Goal: Check status: Check status

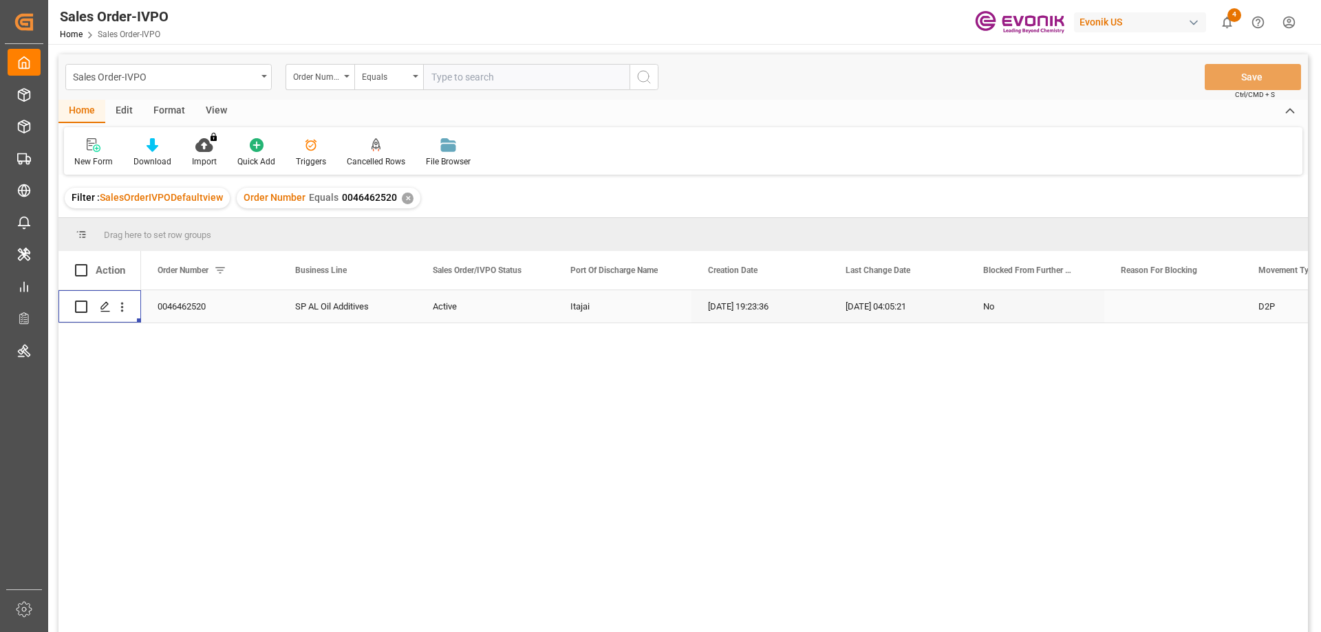
click at [487, 84] on input "text" at bounding box center [526, 77] width 206 height 26
paste input "2007116401"
type input "2007116401"
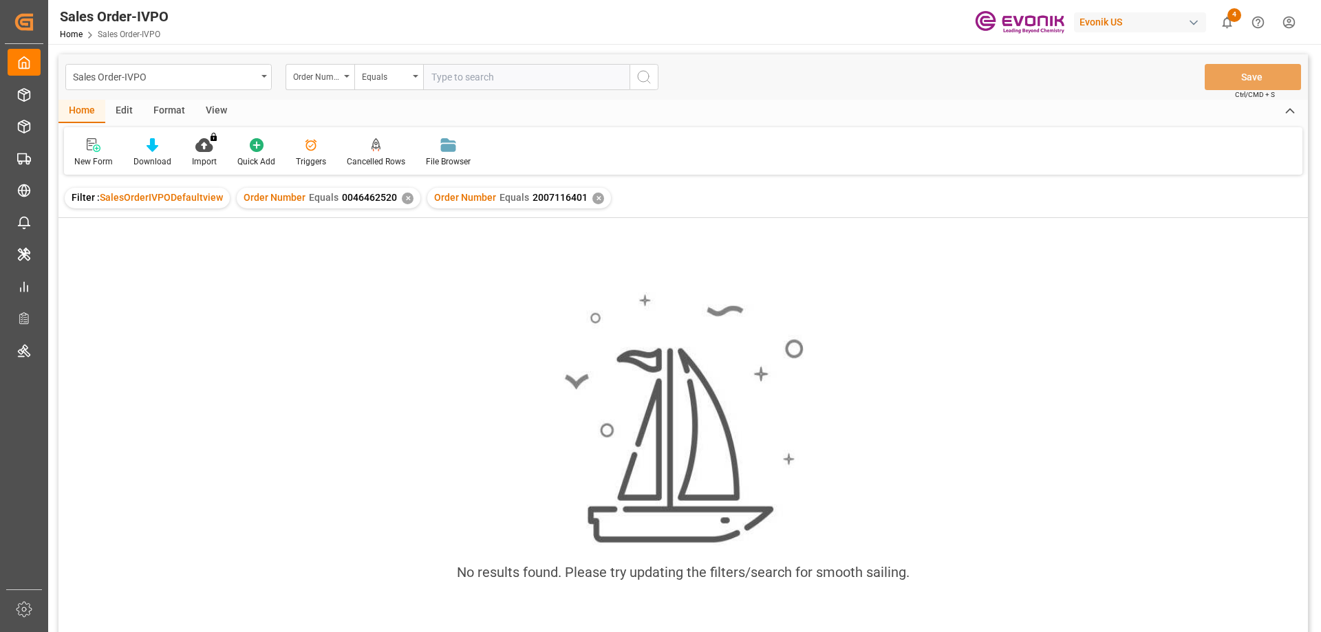
click at [405, 207] on div "Order Number Equals 0046462520 ✕" at bounding box center [329, 198] width 184 height 21
click at [404, 197] on div "✕" at bounding box center [408, 199] width 12 height 12
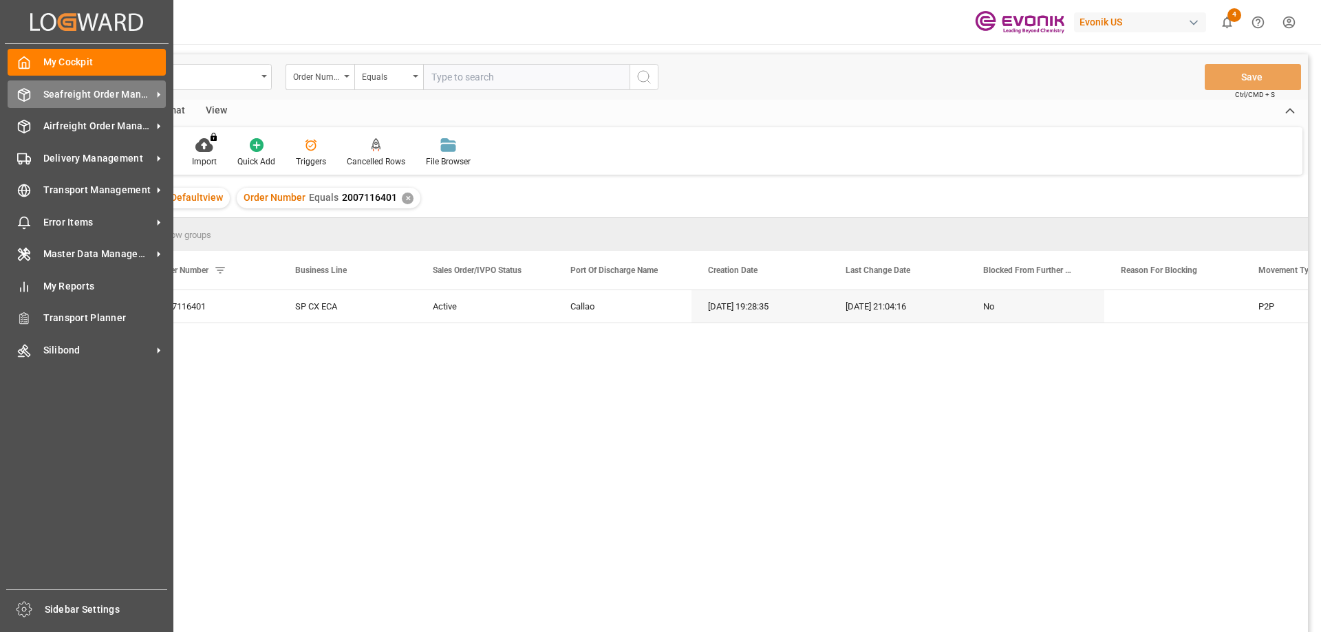
click at [133, 97] on span "Seafreight Order Management" at bounding box center [97, 94] width 109 height 14
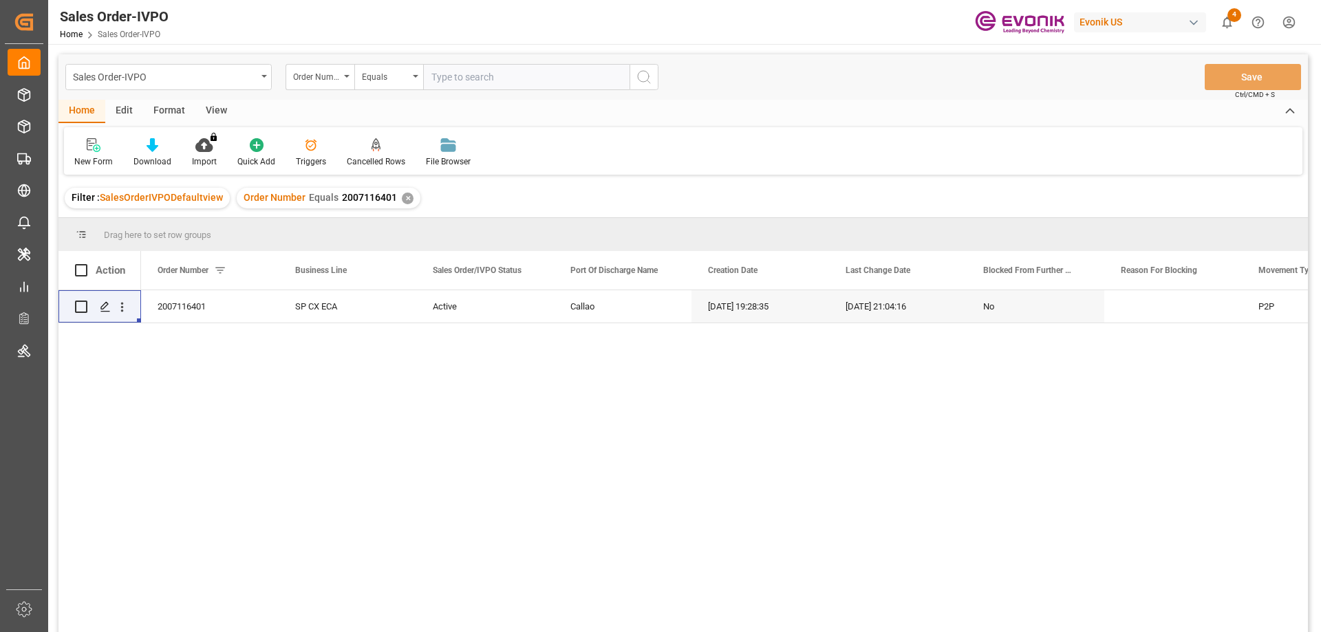
click at [484, 631] on html "Created by potrace 1.15, written by Peter Selinger 2001-2017 Created by potrace…" at bounding box center [660, 316] width 1321 height 632
click at [503, 78] on input "text" at bounding box center [526, 77] width 206 height 26
paste input "0046467701"
type input "0046467701"
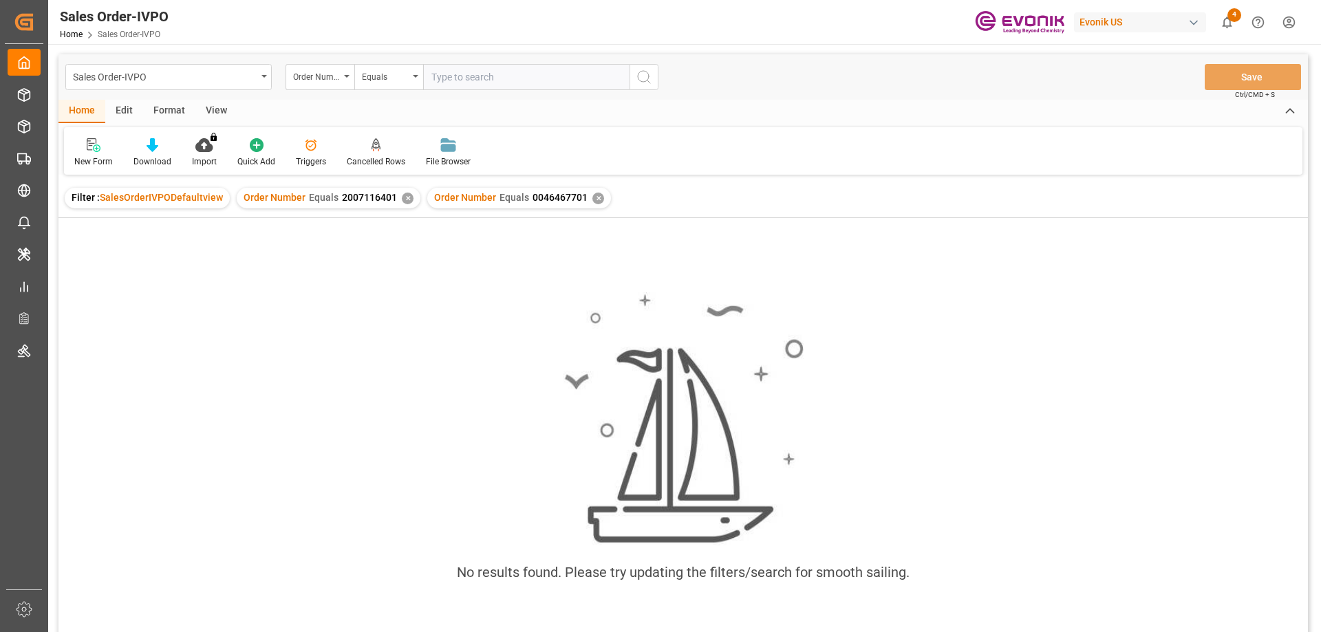
click at [406, 197] on div "✕" at bounding box center [408, 199] width 12 height 12
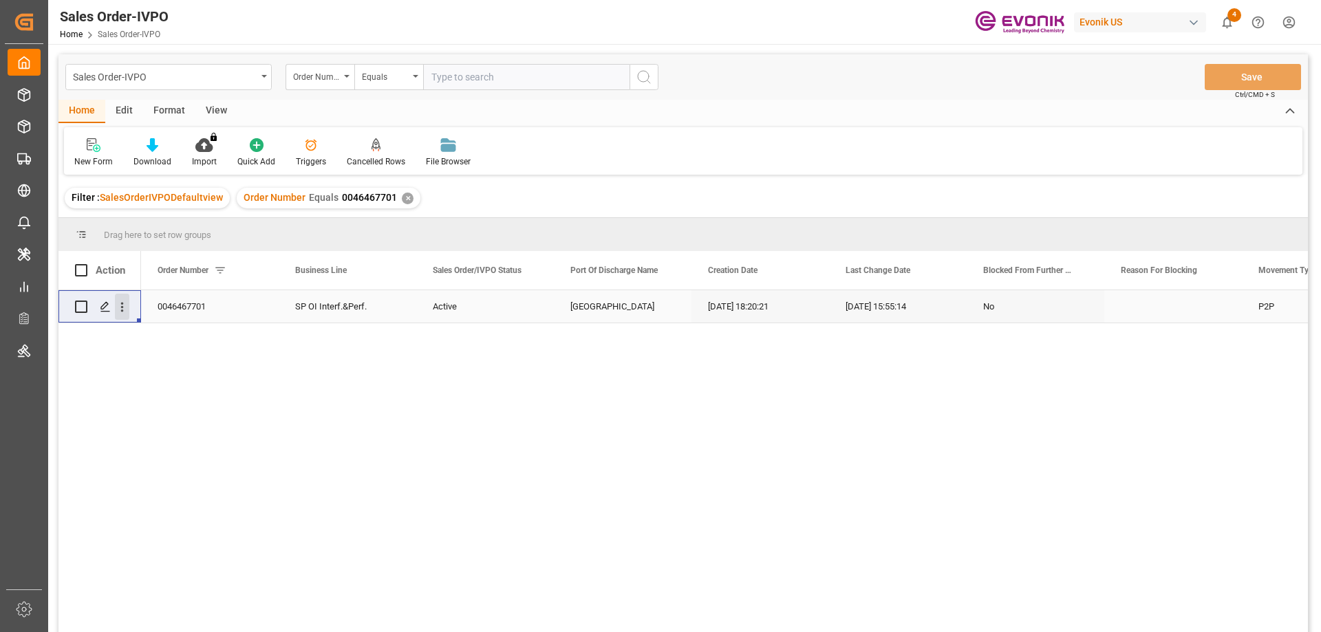
click at [124, 312] on icon "open menu" at bounding box center [122, 307] width 14 height 14
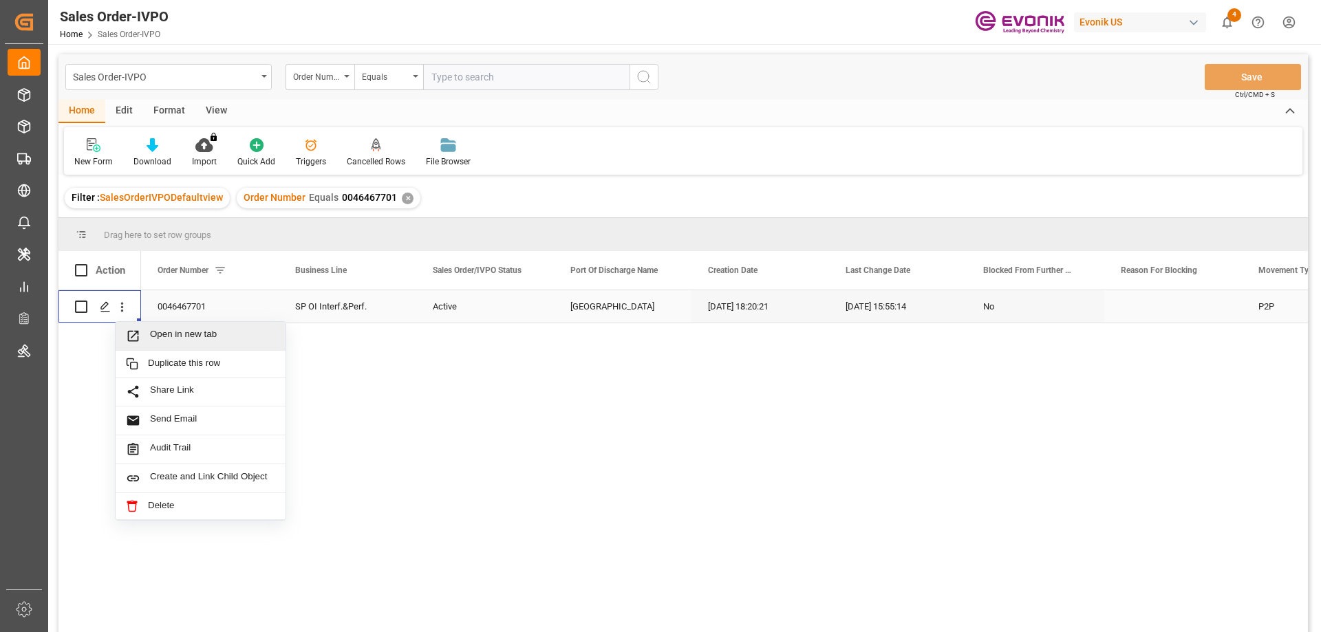
click at [189, 334] on span "Open in new tab" at bounding box center [212, 336] width 125 height 14
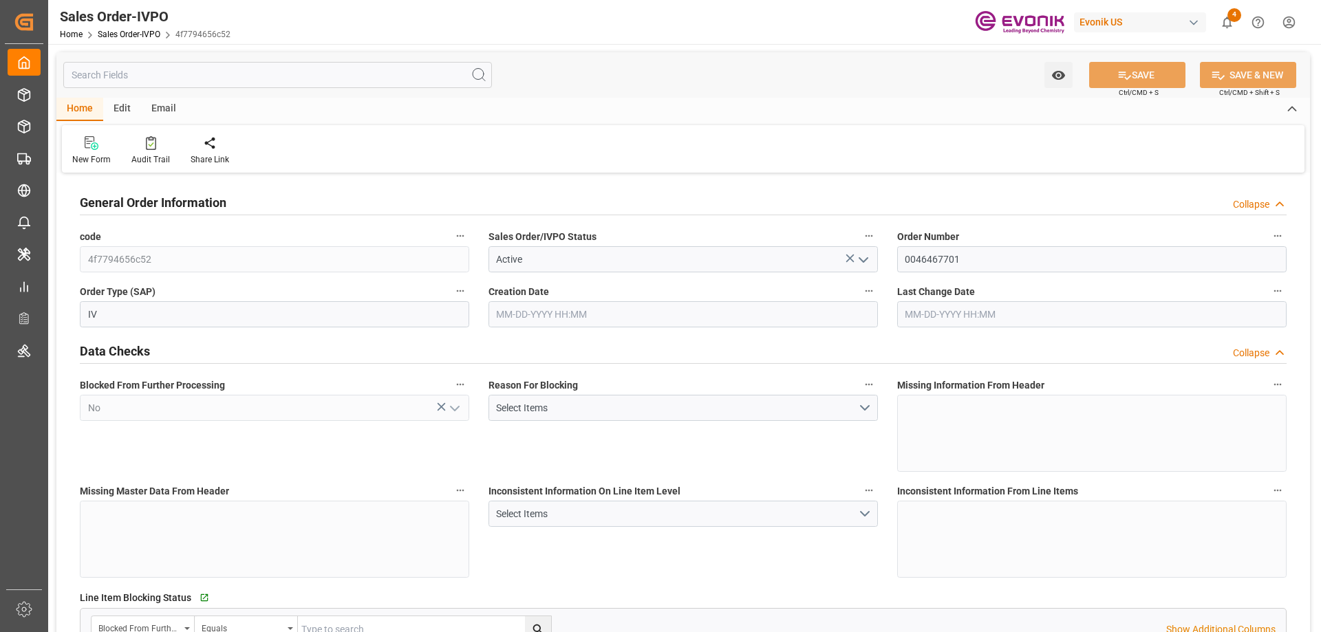
type input "ARBUE"
type input "0"
type input "1"
type input "2"
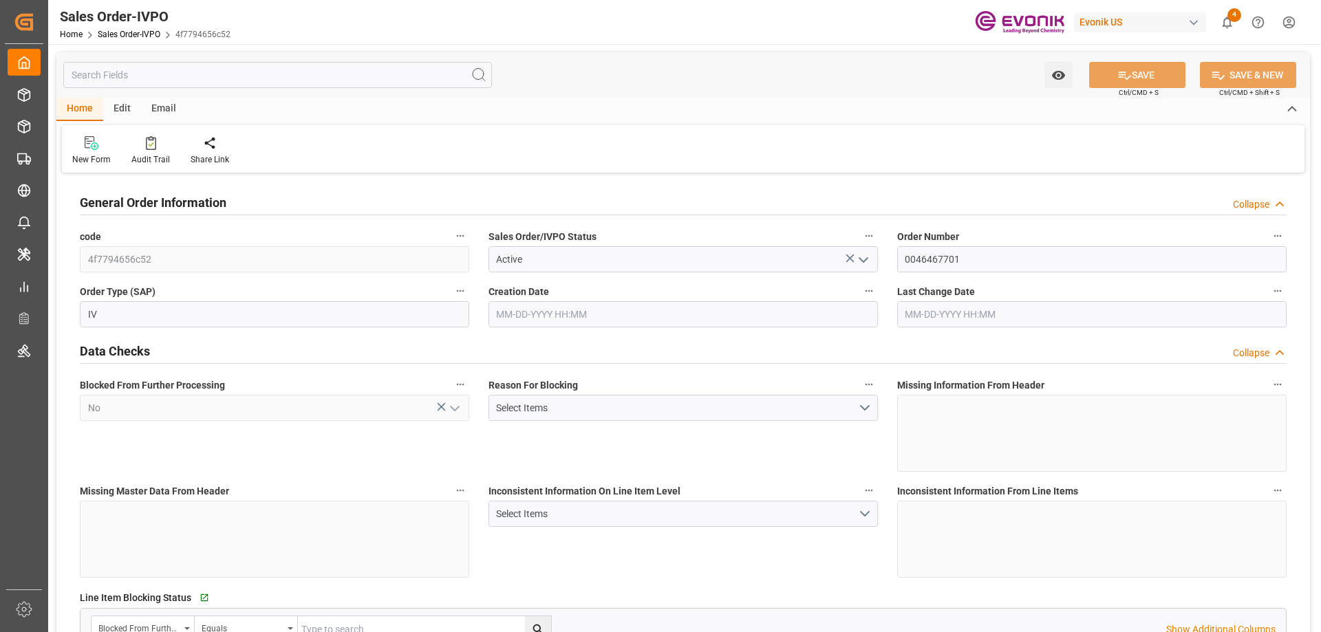
type input "18360.09"
type input "50.095"
type input "17000"
type input "30"
type input "08-12-2025 18:20"
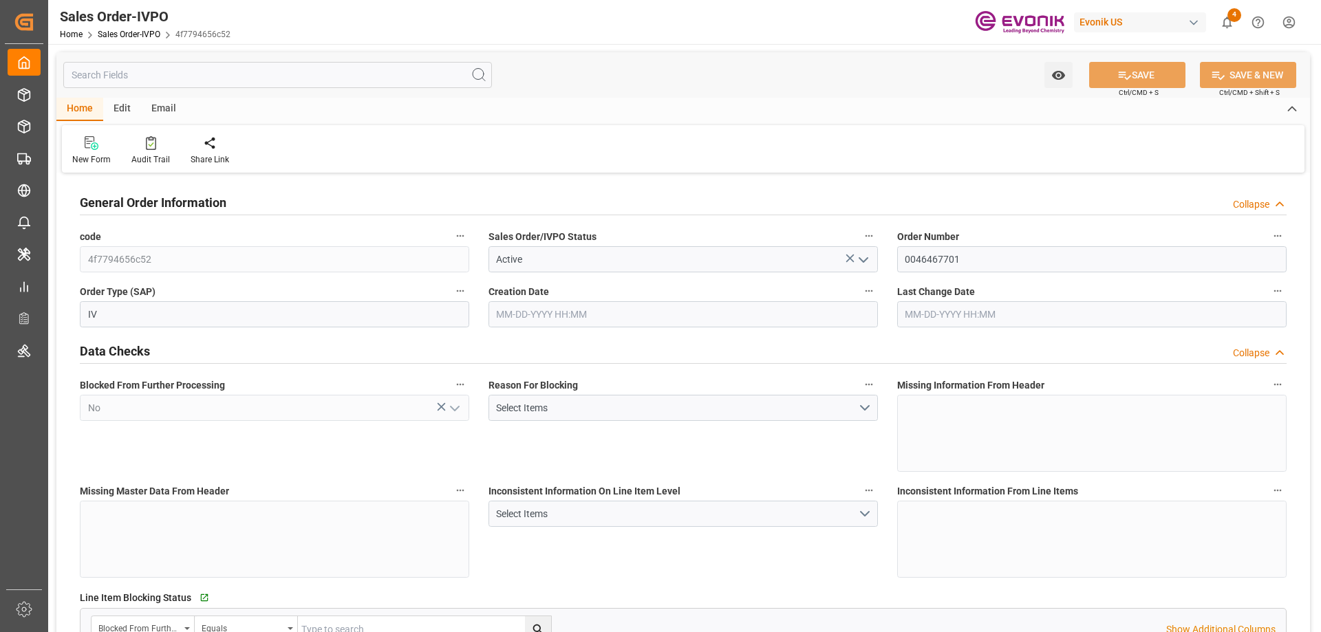
type input "08-15-2025 15:55"
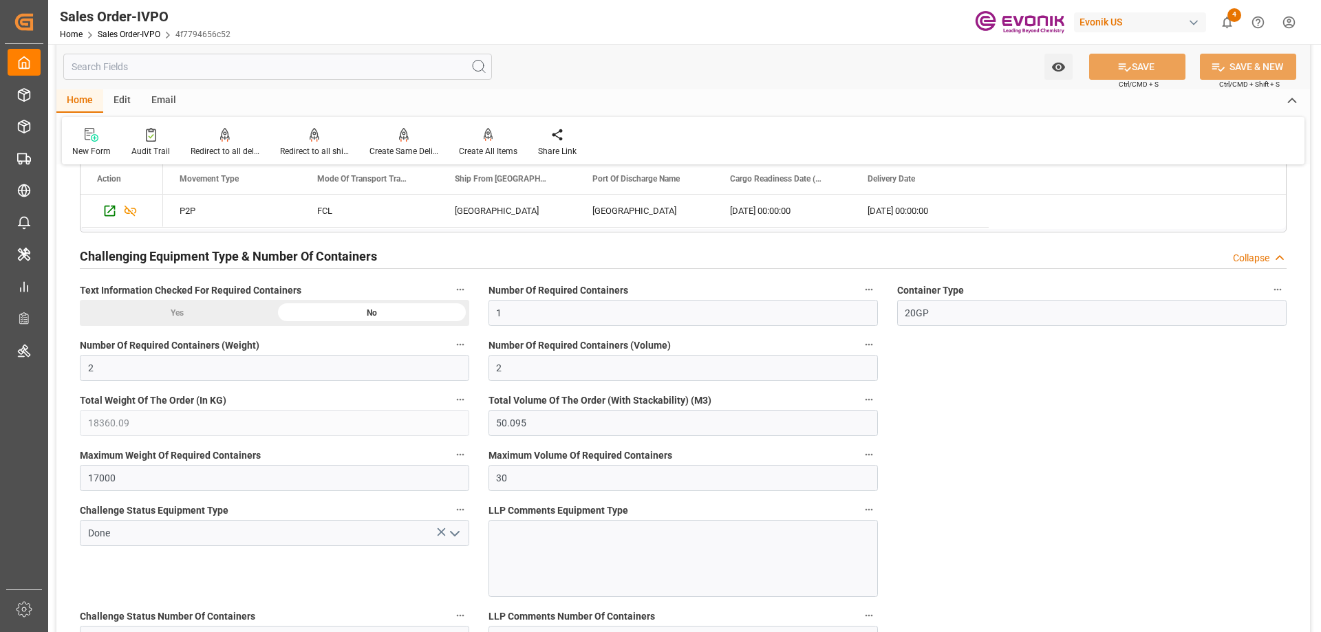
scroll to position [2338, 0]
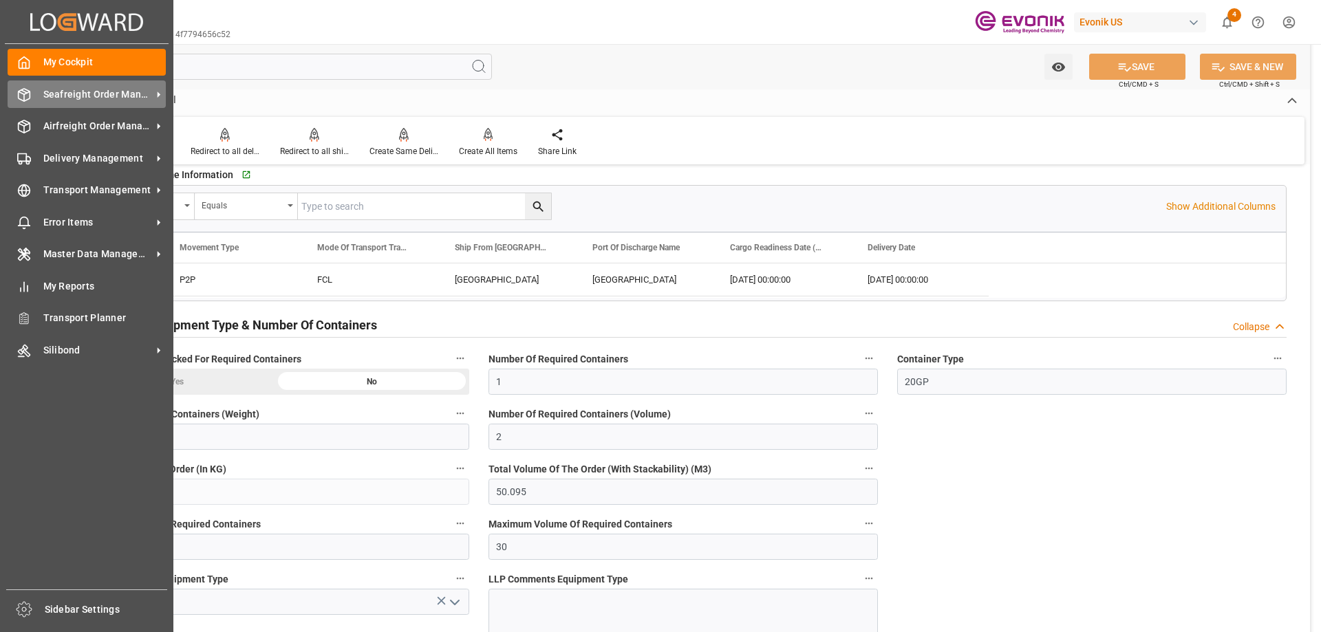
click at [96, 92] on span "Seafreight Order Management" at bounding box center [97, 94] width 109 height 14
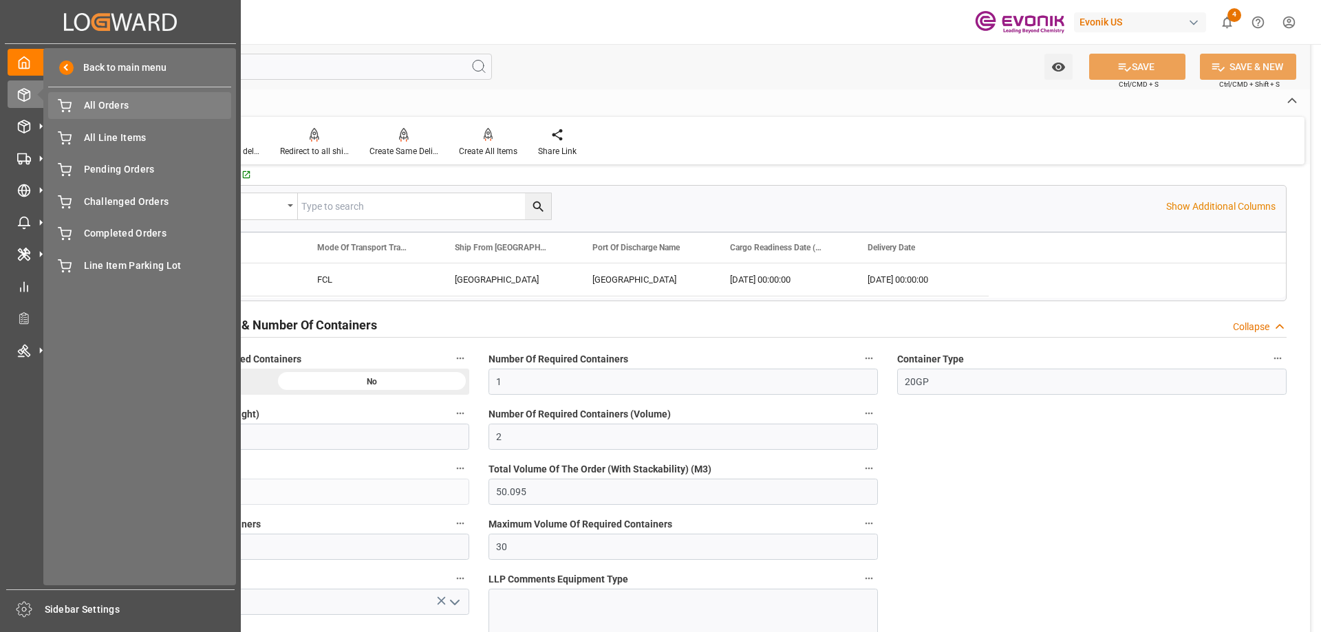
click at [90, 107] on span "All Orders" at bounding box center [158, 105] width 148 height 14
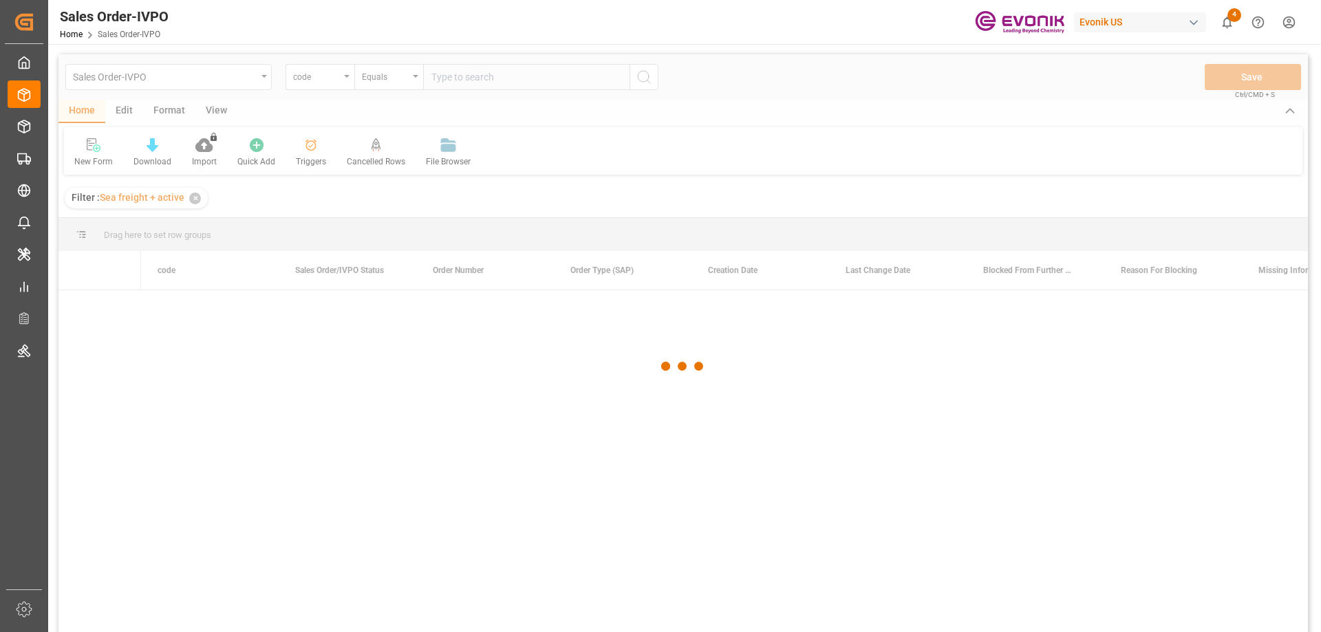
click at [338, 80] on div at bounding box center [682, 366] width 1249 height 624
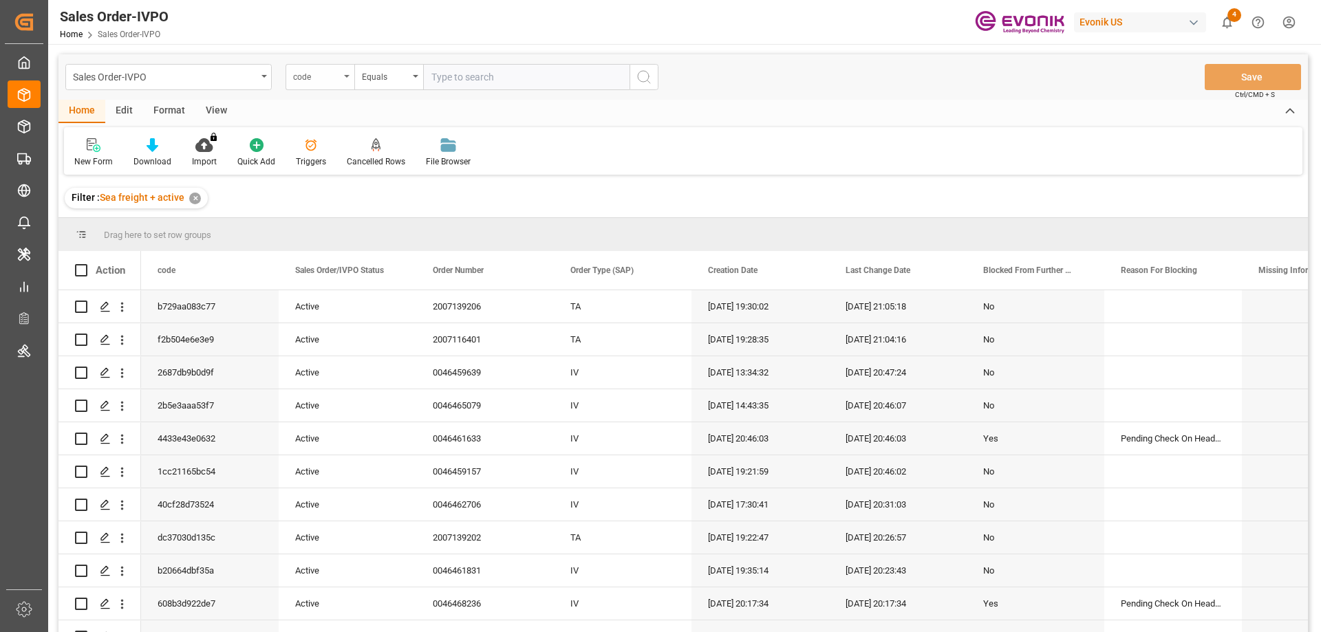
click at [340, 80] on div "code" at bounding box center [319, 77] width 69 height 26
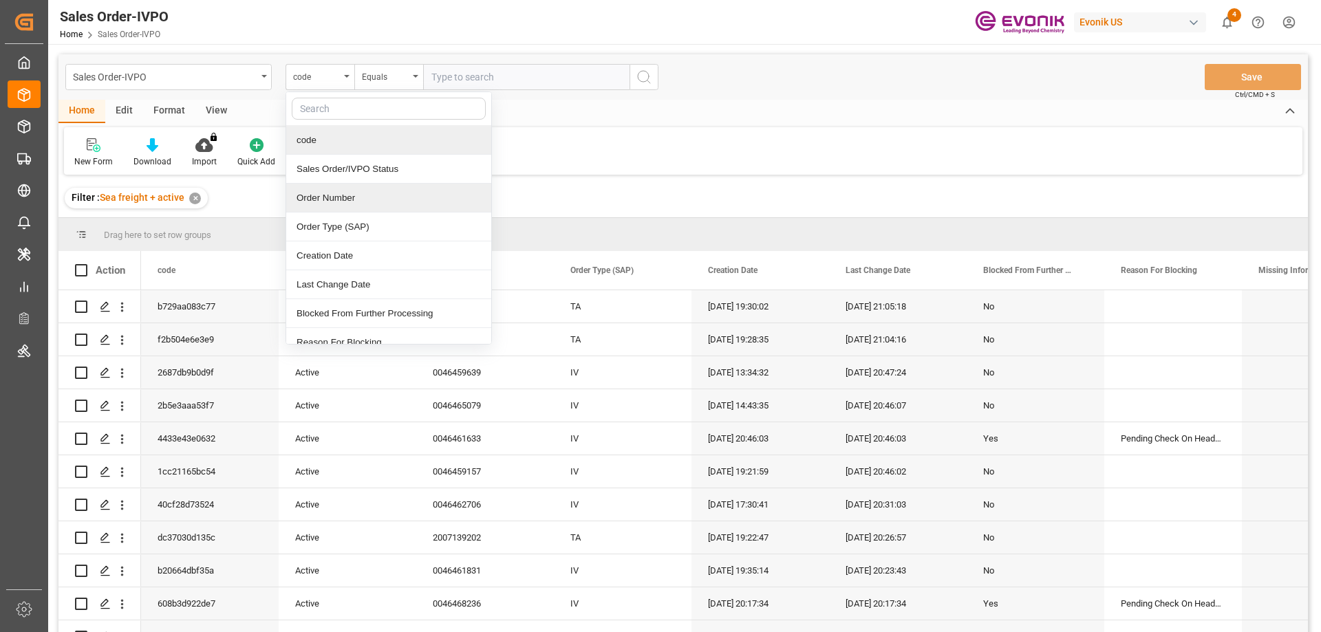
click at [352, 208] on div "Order Number" at bounding box center [388, 198] width 205 height 29
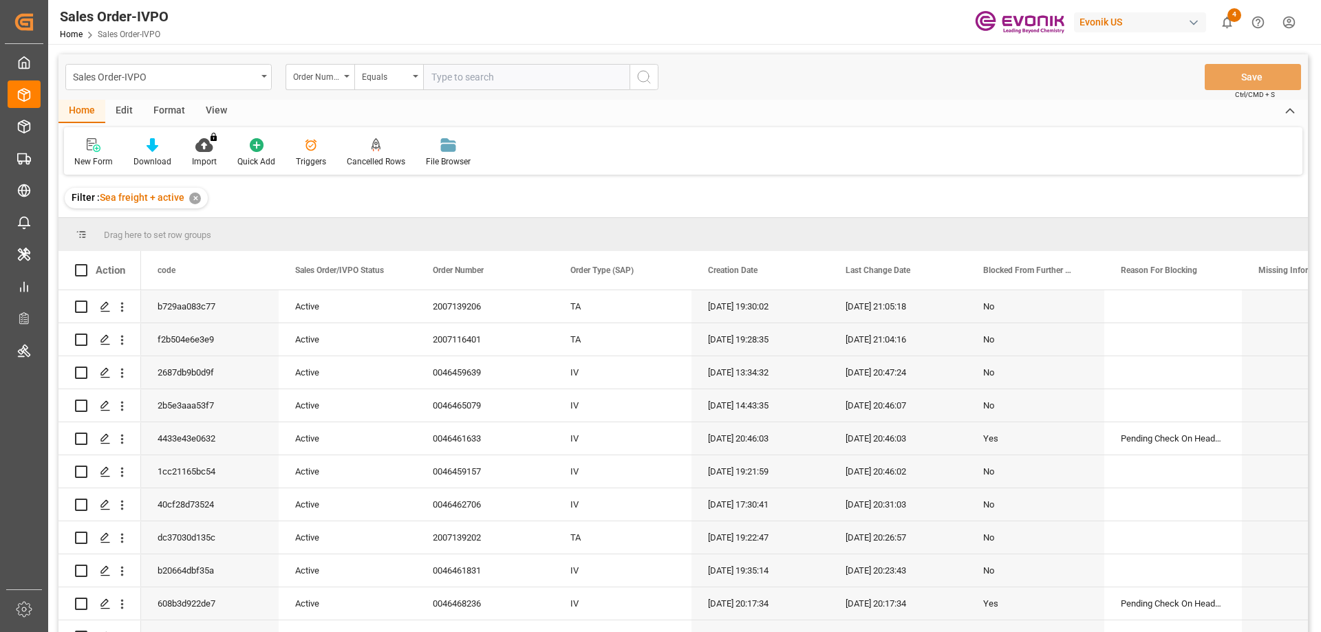
click at [475, 83] on input "text" at bounding box center [526, 77] width 206 height 26
paste input "0046467638"
type input "0046467638"
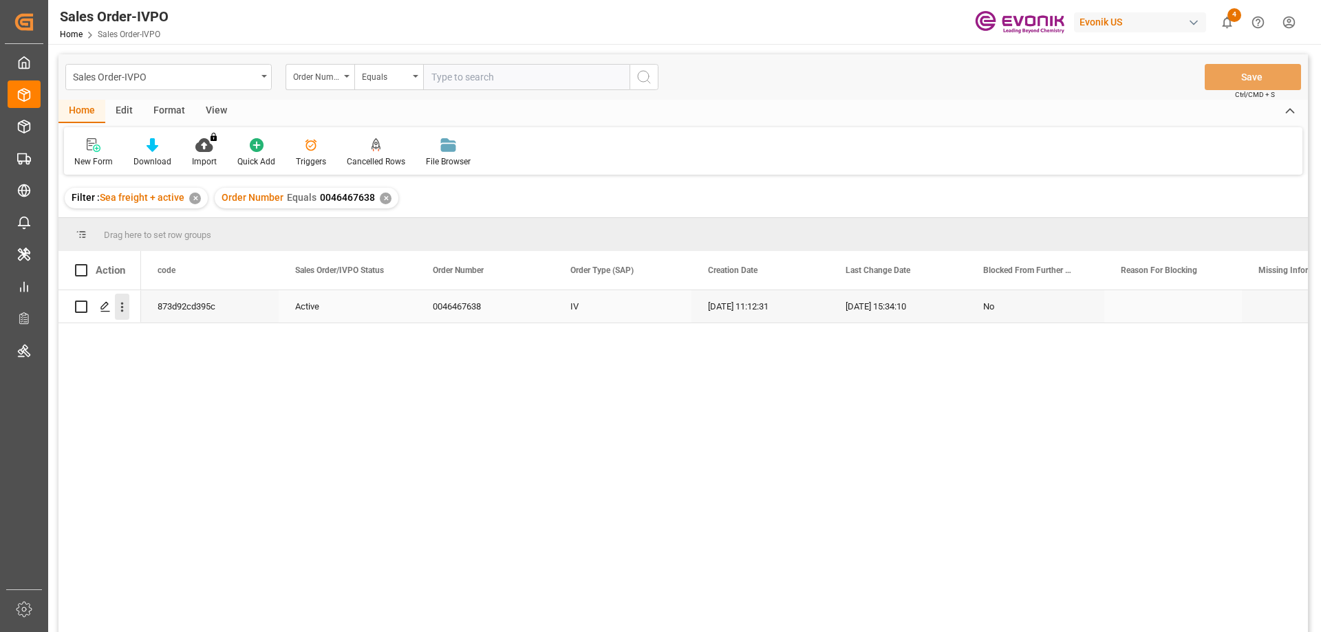
click at [124, 304] on icon "open menu" at bounding box center [122, 307] width 14 height 14
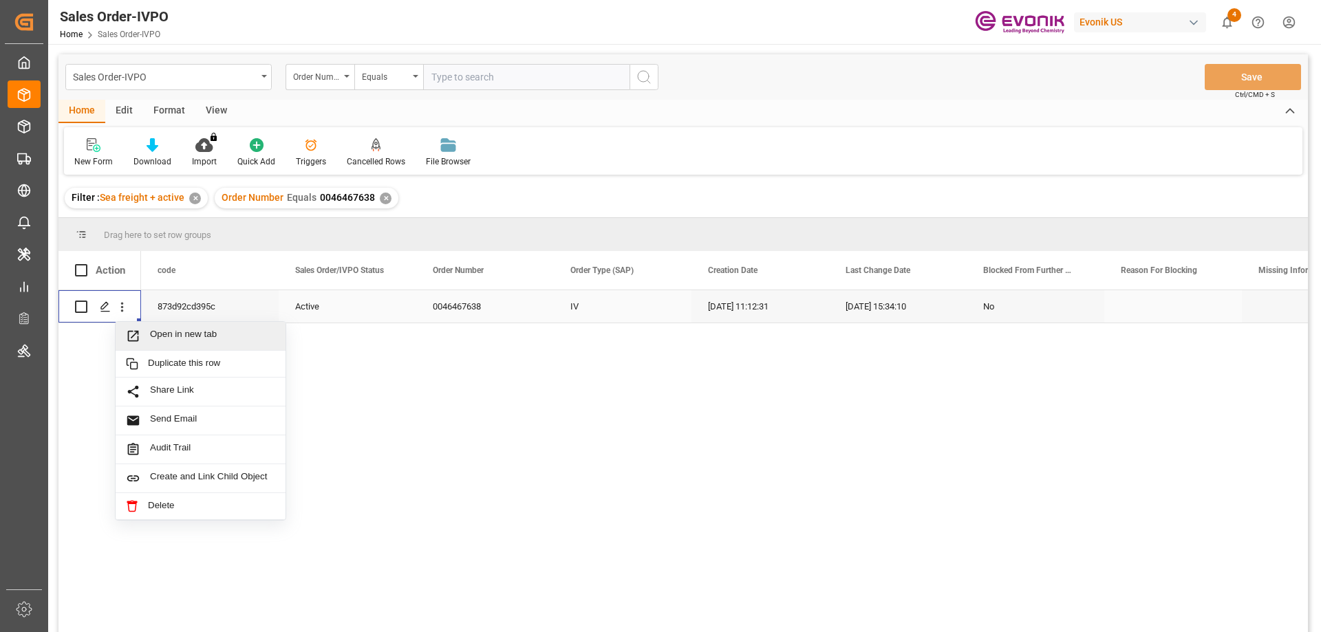
click at [173, 332] on span "Open in new tab" at bounding box center [212, 336] width 125 height 14
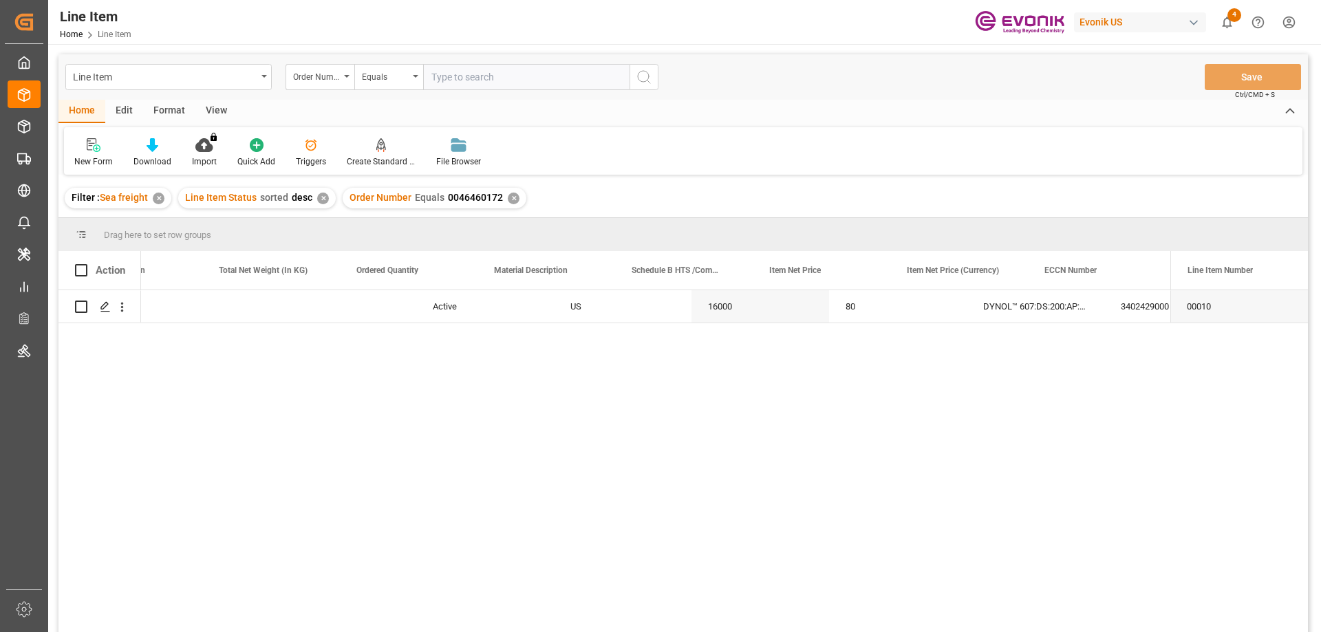
scroll to position [0, 489]
click at [495, 71] on input "text" at bounding box center [526, 77] width 206 height 26
paste input "0046467638"
type input "0046467638"
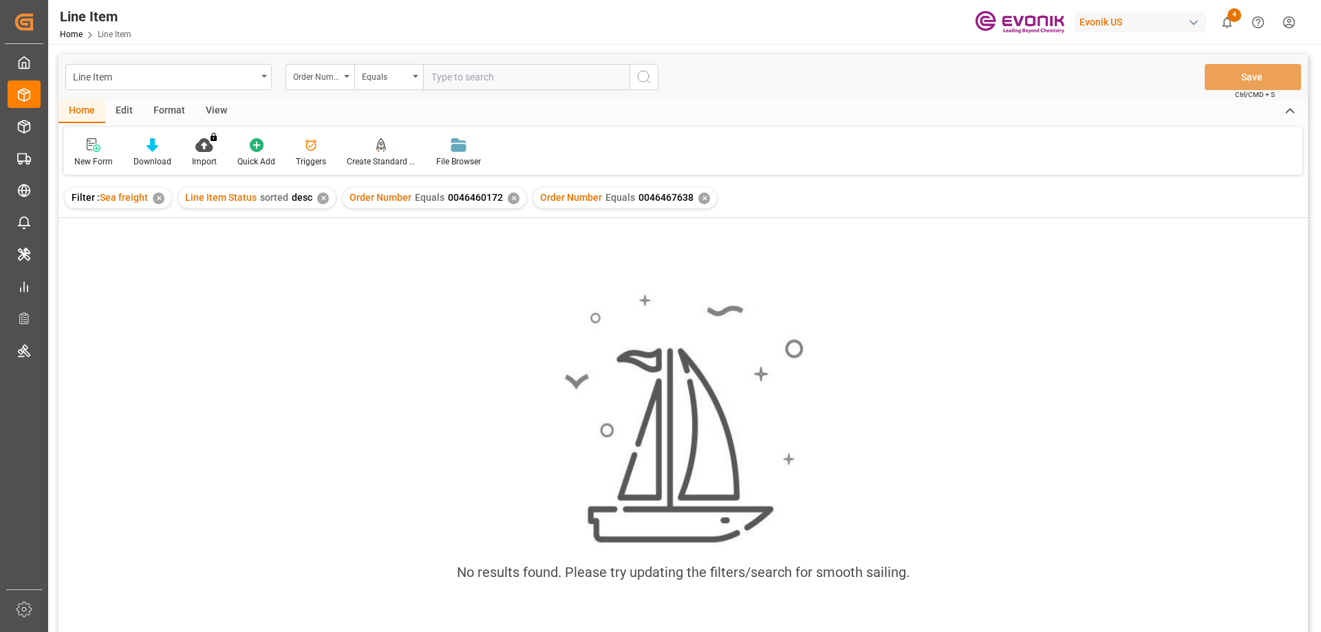
click at [508, 197] on div "✕" at bounding box center [514, 199] width 12 height 12
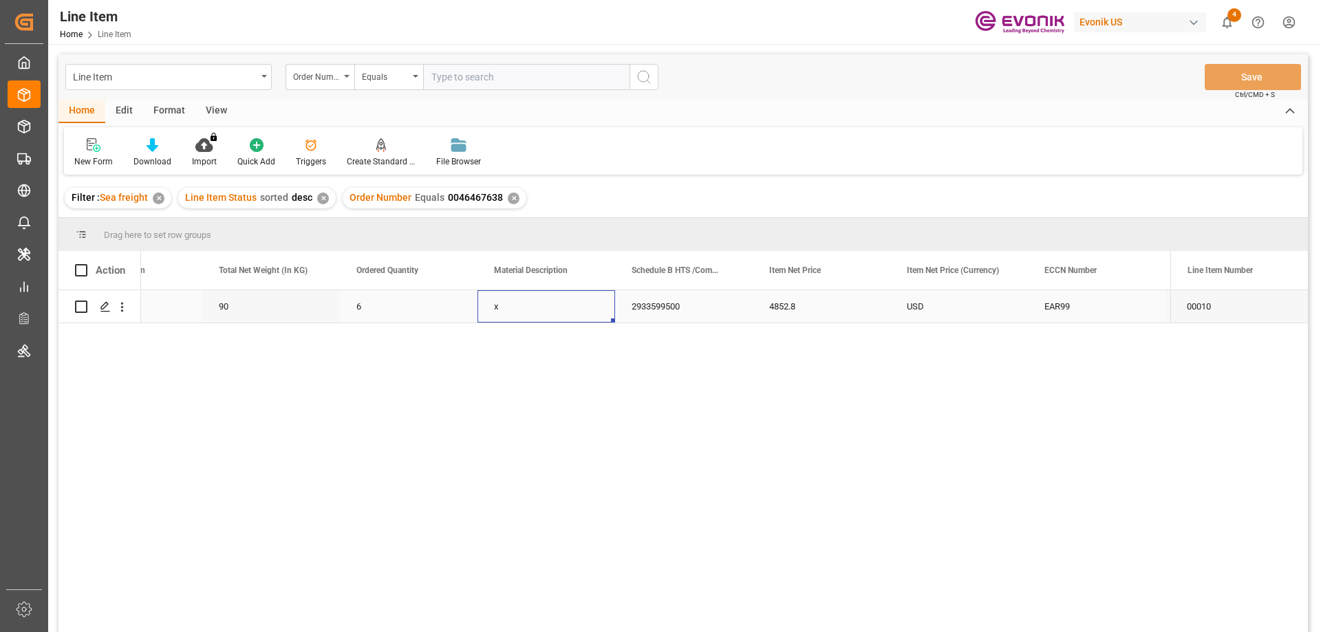
click at [517, 311] on div "x" at bounding box center [546, 306] width 138 height 32
click at [634, 603] on div "Active US 90 6 x 2933599500 4852.8 USD EAR99" at bounding box center [655, 465] width 1029 height 351
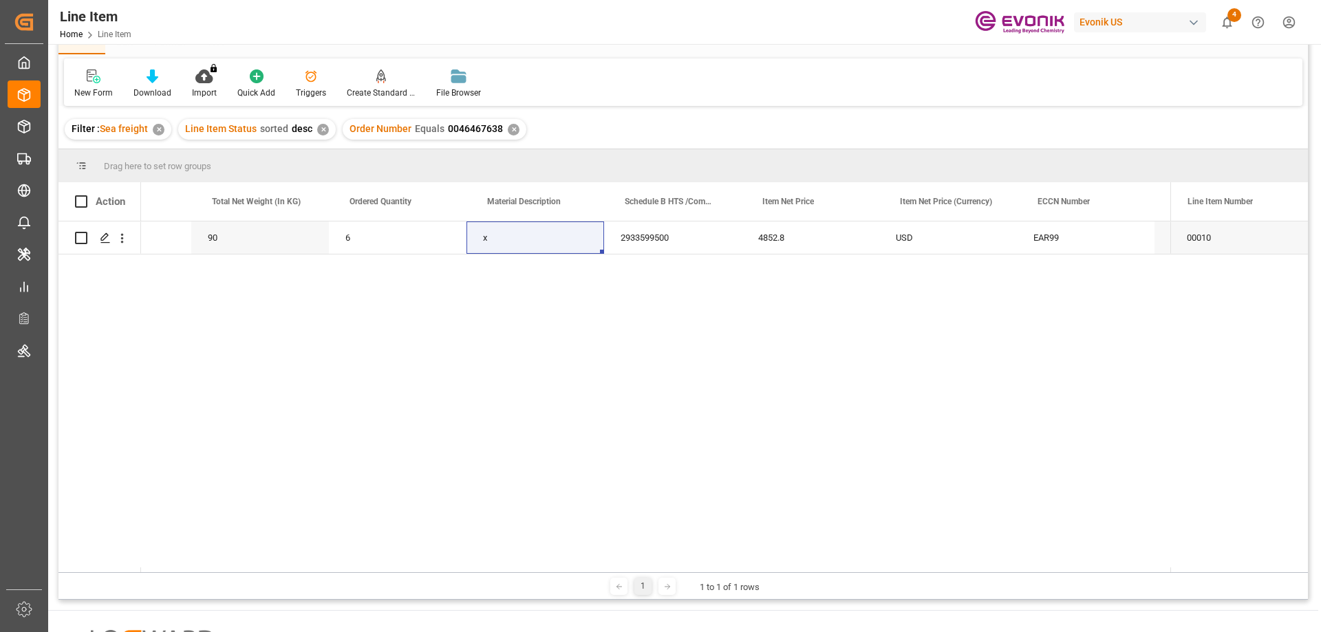
scroll to position [0, 496]
click at [120, 232] on icon "open menu" at bounding box center [122, 238] width 14 height 14
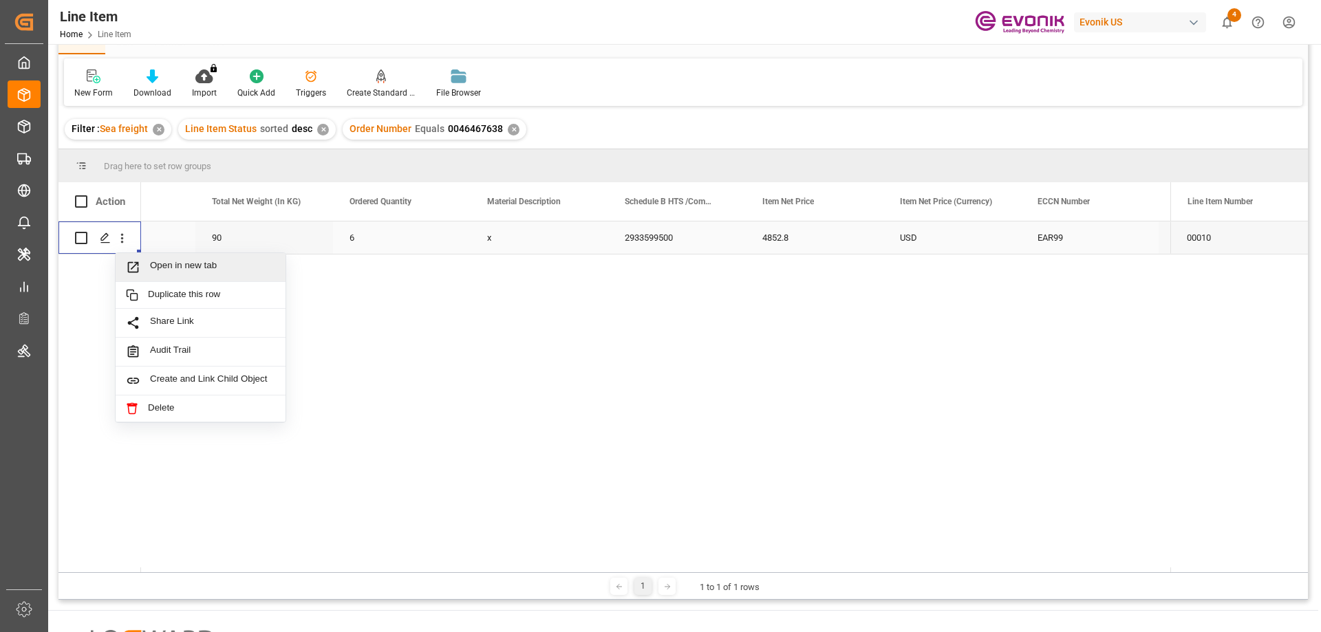
click at [176, 261] on span "Open in new tab" at bounding box center [212, 267] width 125 height 14
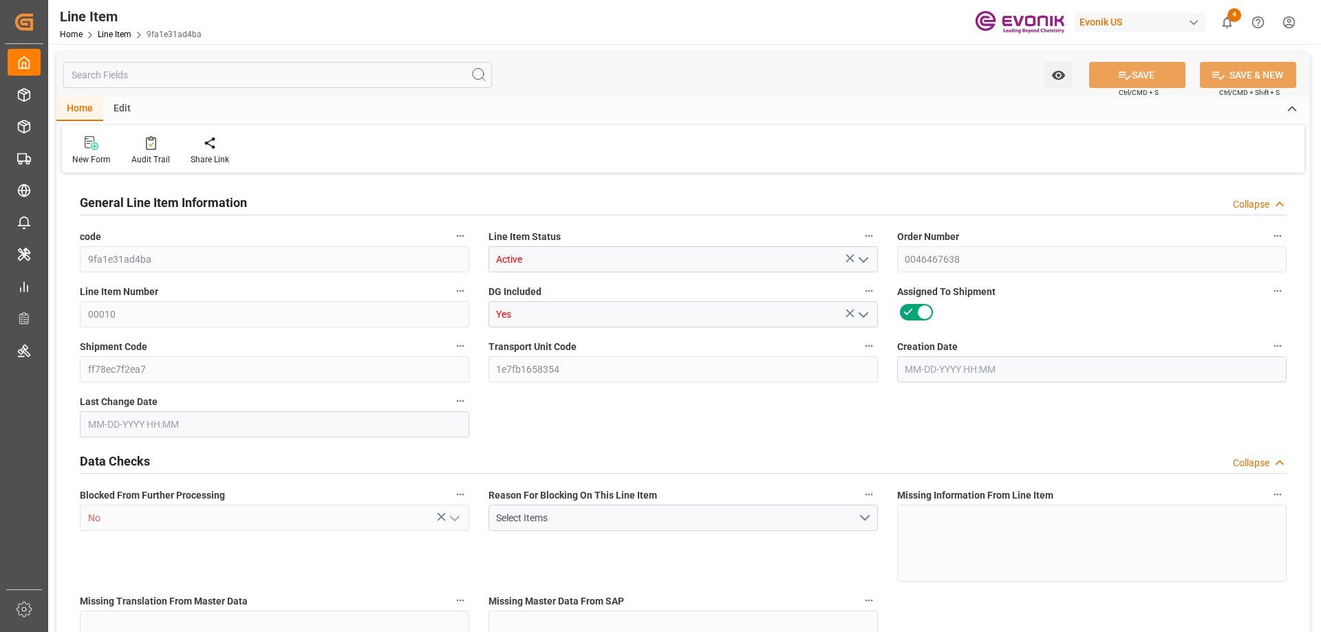
type input "1"
type input "103.2"
type input "90"
type input "0.3378"
type input "6"
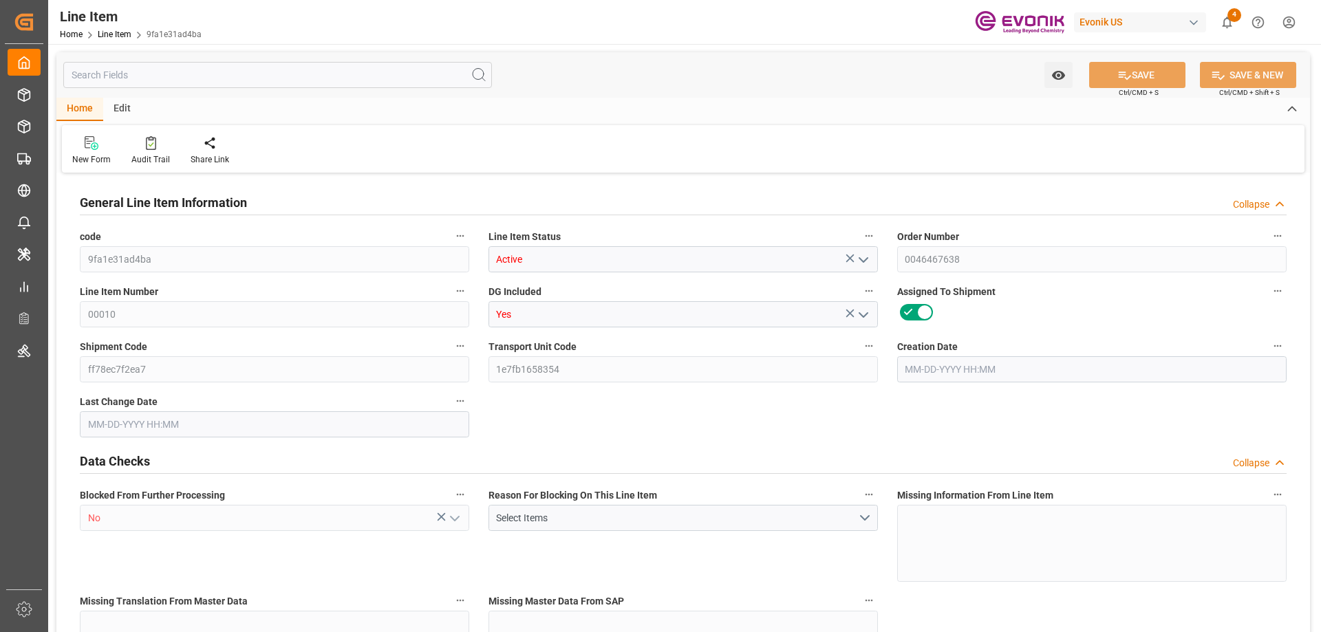
type input "4852.8"
type input "6"
type input "103.2"
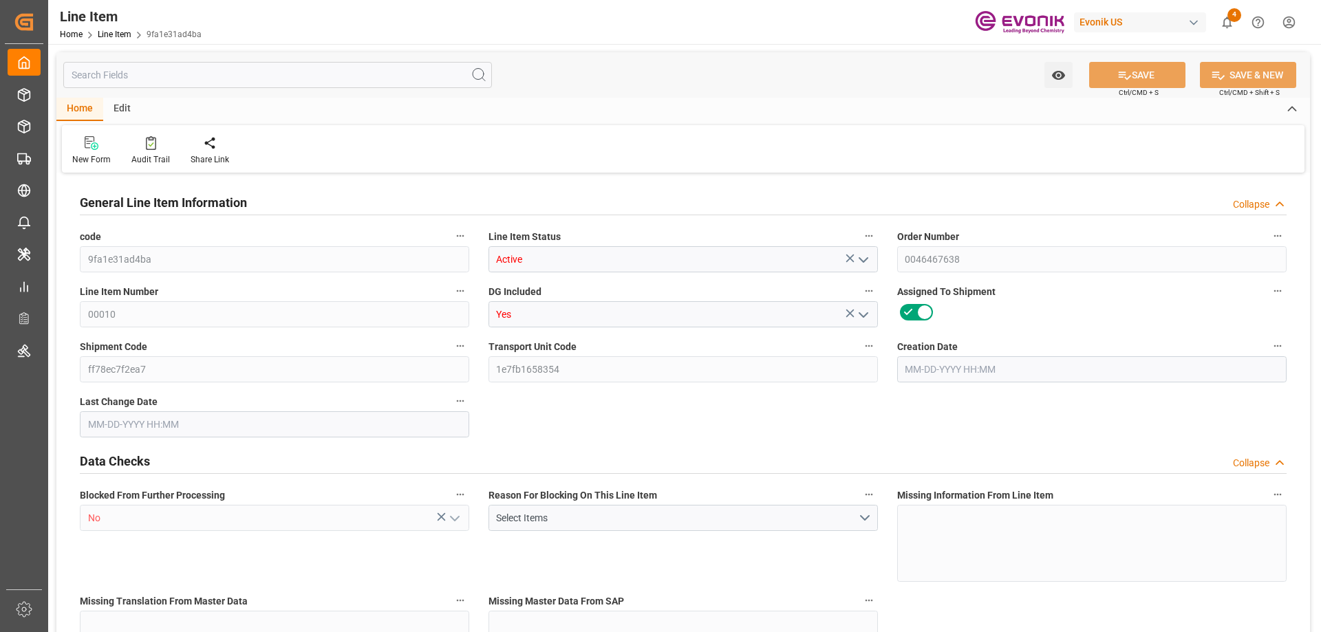
type input "128.2"
type input "90"
type input "0.3378"
type input "337.806"
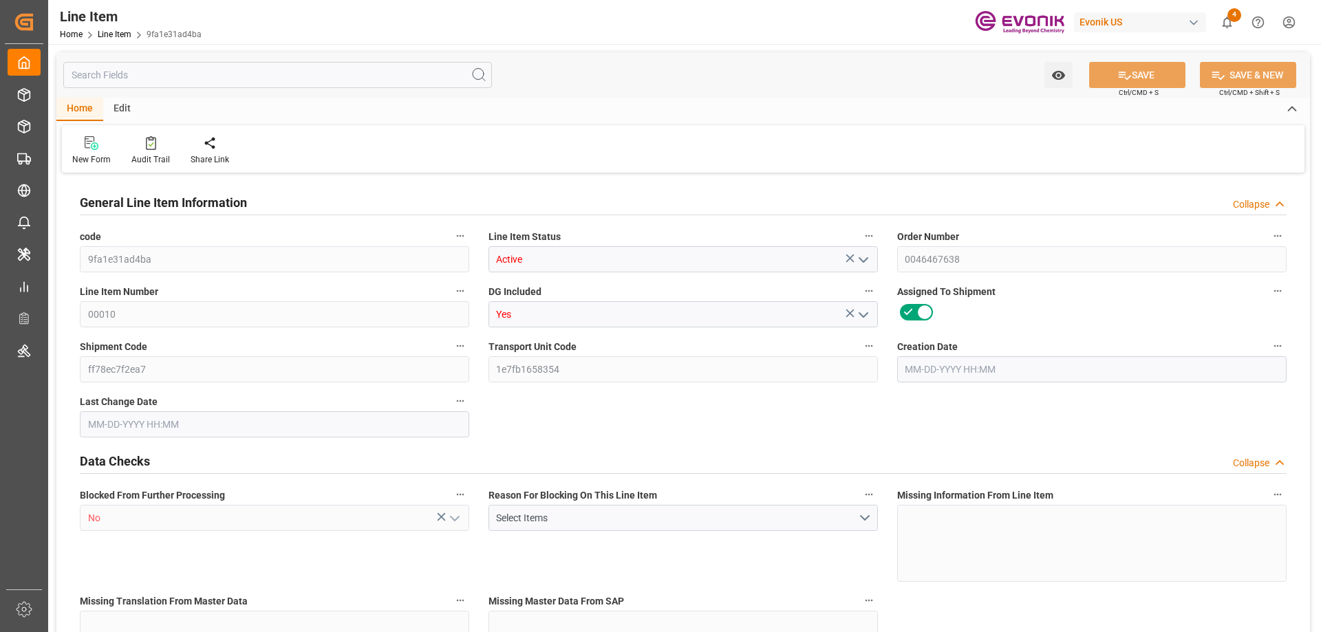
type input "6"
type input "103.2"
type input "90"
type input "0.3378"
type input "08-08-2025 11:12"
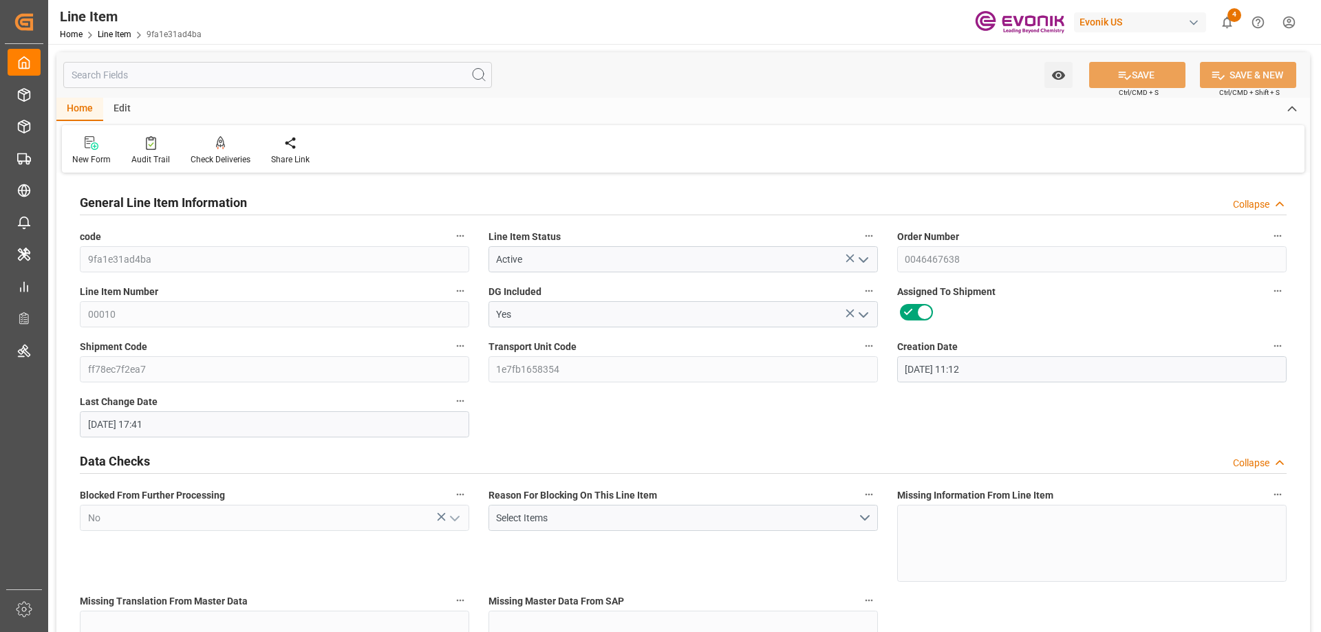
type input "08-19-2025 17:41"
type input "10-01-2025"
type input "08-19-2025"
click at [301, 77] on input "text" at bounding box center [277, 75] width 428 height 26
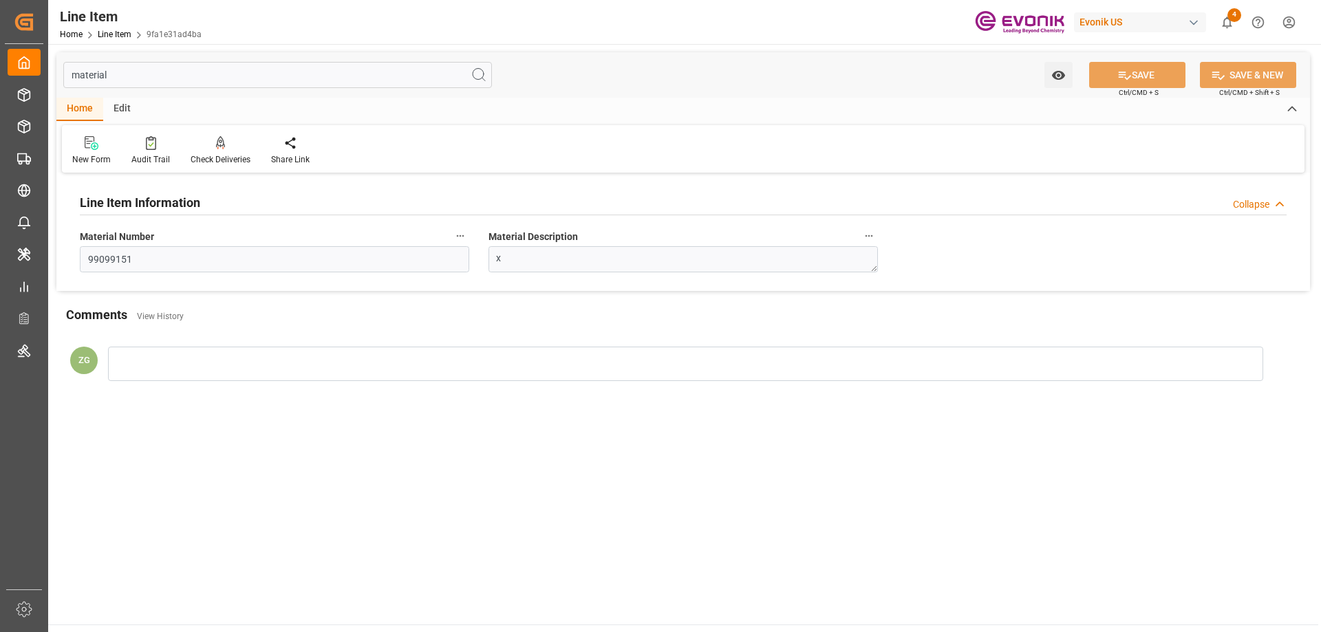
click at [130, 84] on input "material" at bounding box center [277, 75] width 428 height 26
click at [129, 84] on input "material" at bounding box center [277, 75] width 428 height 26
type input "material"
click at [865, 228] on button "Material Description" at bounding box center [869, 236] width 18 height 18
click at [884, 244] on li "Audits" at bounding box center [895, 236] width 70 height 23
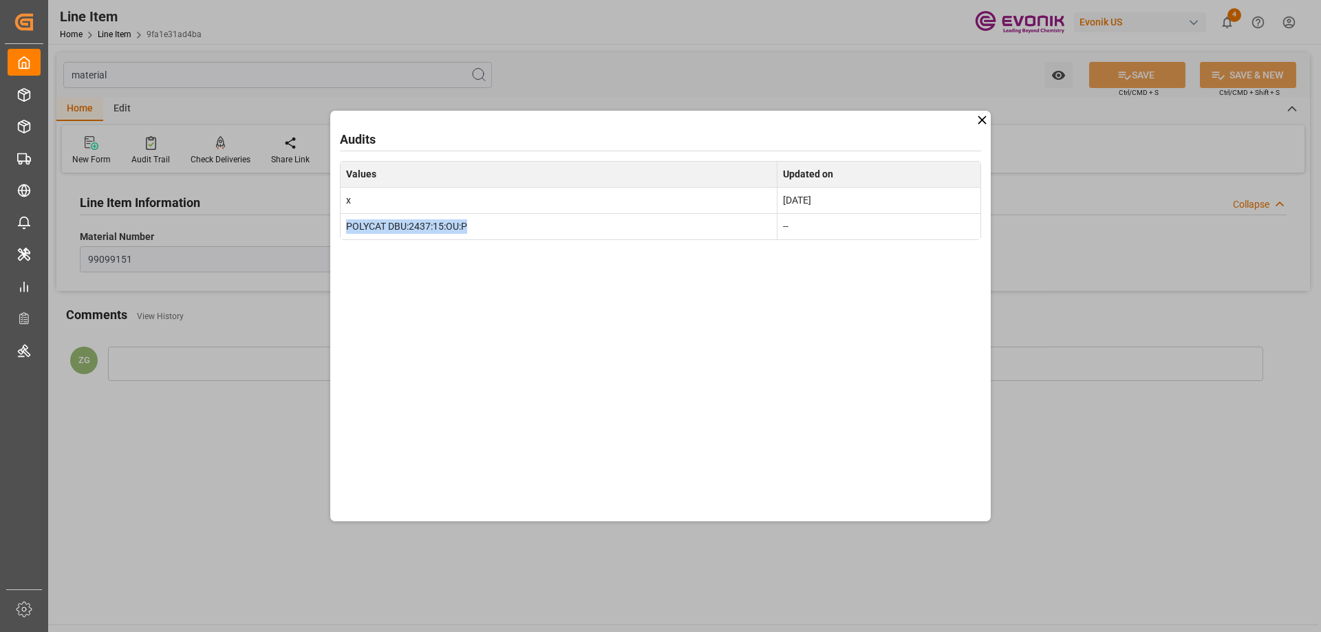
drag, startPoint x: 501, startPoint y: 228, endPoint x: 347, endPoint y: 228, distance: 153.4
click at [347, 228] on td "POLYCAT DBU:2437:15:OU:P" at bounding box center [558, 226] width 437 height 26
copy td "POLYCAT DBU:2437:15:OU:P"
click at [984, 120] on icon at bounding box center [982, 120] width 14 height 14
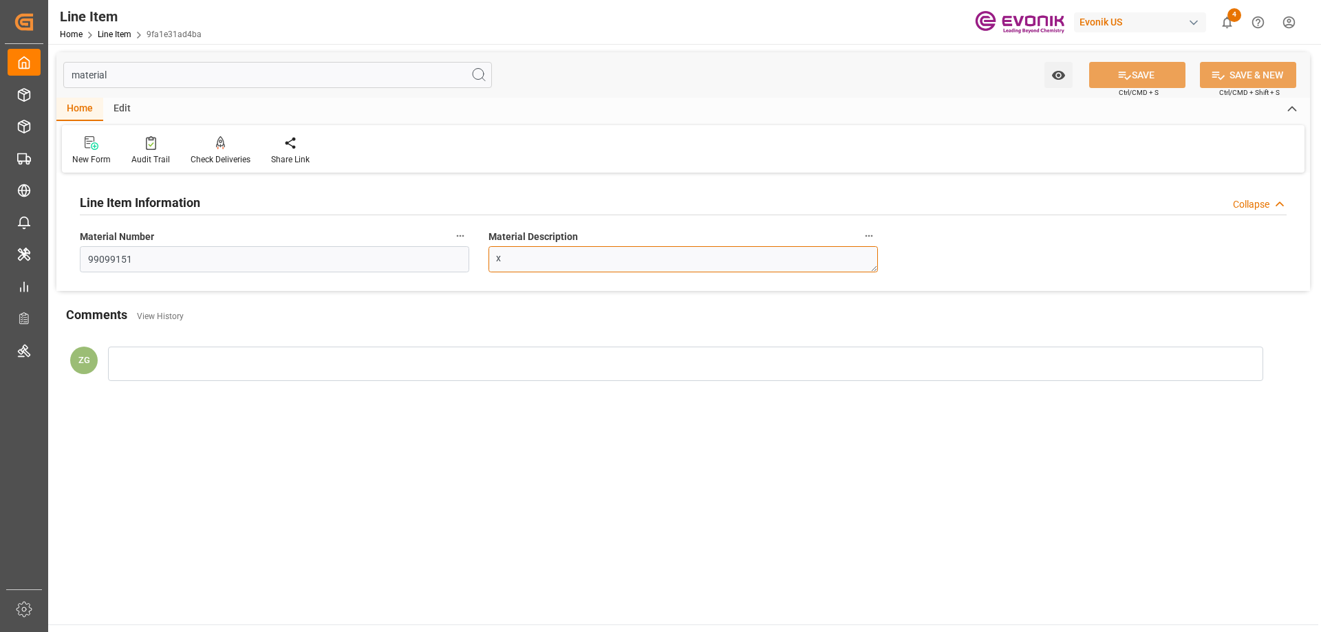
drag, startPoint x: 534, startPoint y: 253, endPoint x: 466, endPoint y: 253, distance: 68.1
click at [466, 253] on div "Line Item Information Collapse Material Number 99099151 Material Description x" at bounding box center [682, 234] width 1253 height 114
paste textarea "POLYCAT DBU:2437:15:OU:P"
type textarea "POLYCAT DBU:2437:15:OU:P"
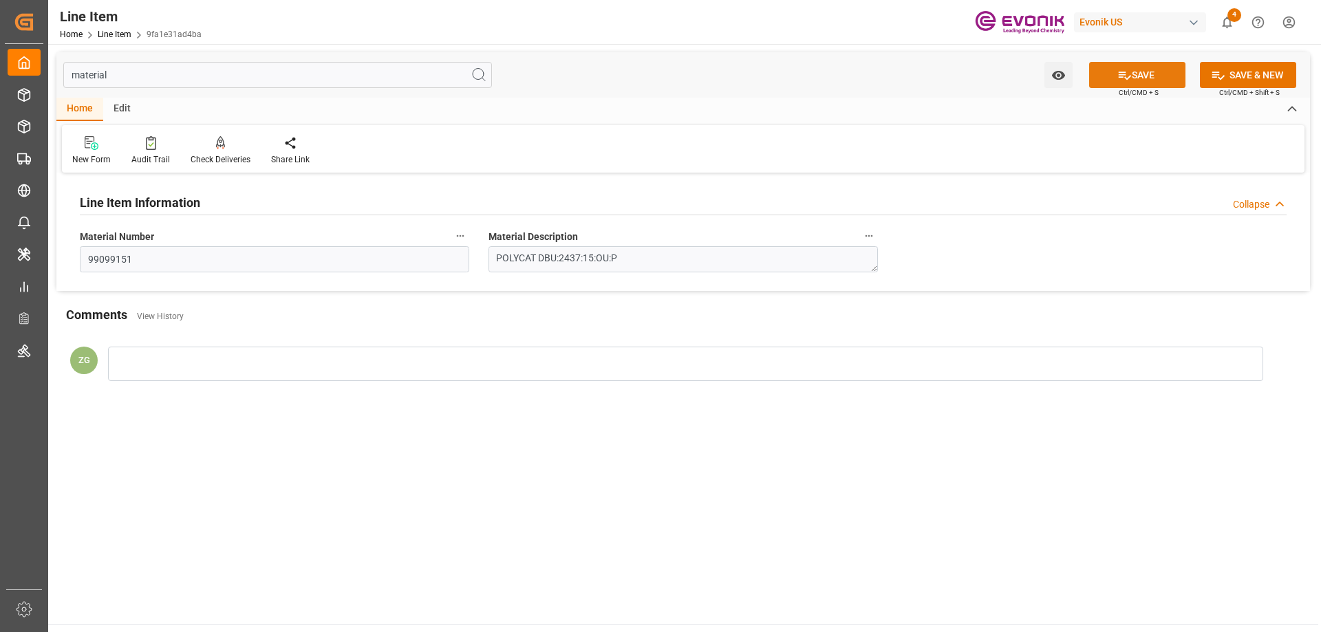
click at [1129, 76] on button "SAVE" at bounding box center [1137, 75] width 96 height 26
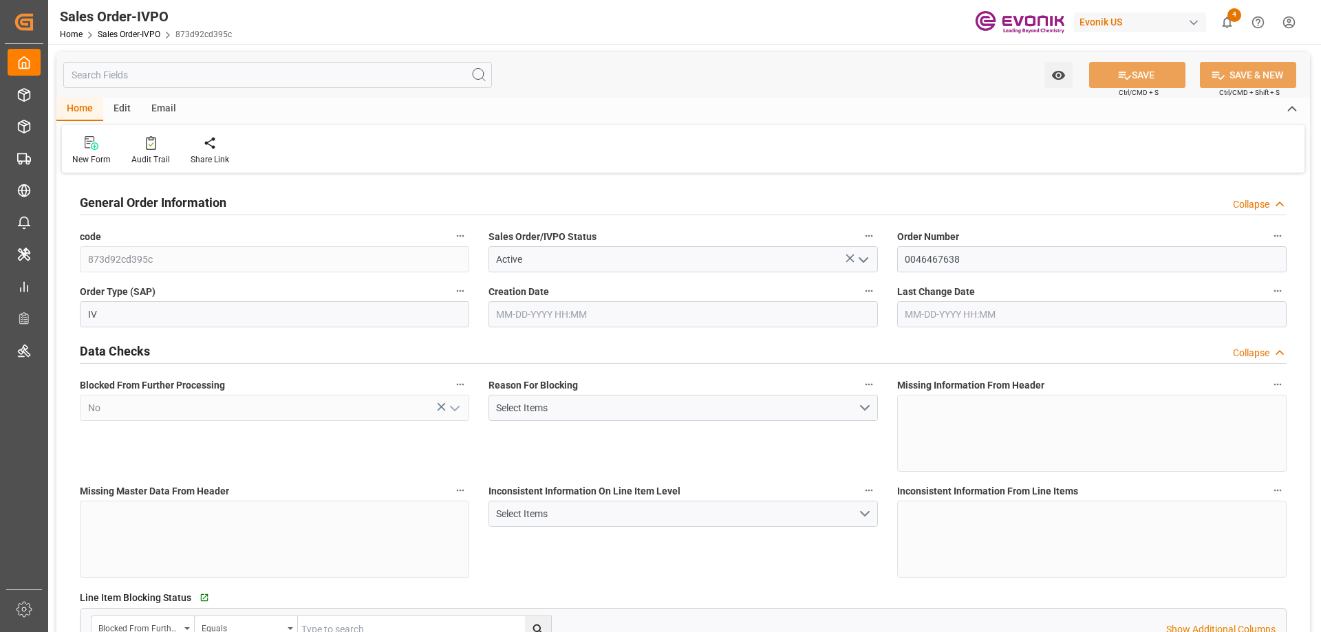
type input "KRPUS"
type input "0"
type input "1"
type input "128.2"
type input "[DATE] 11:12"
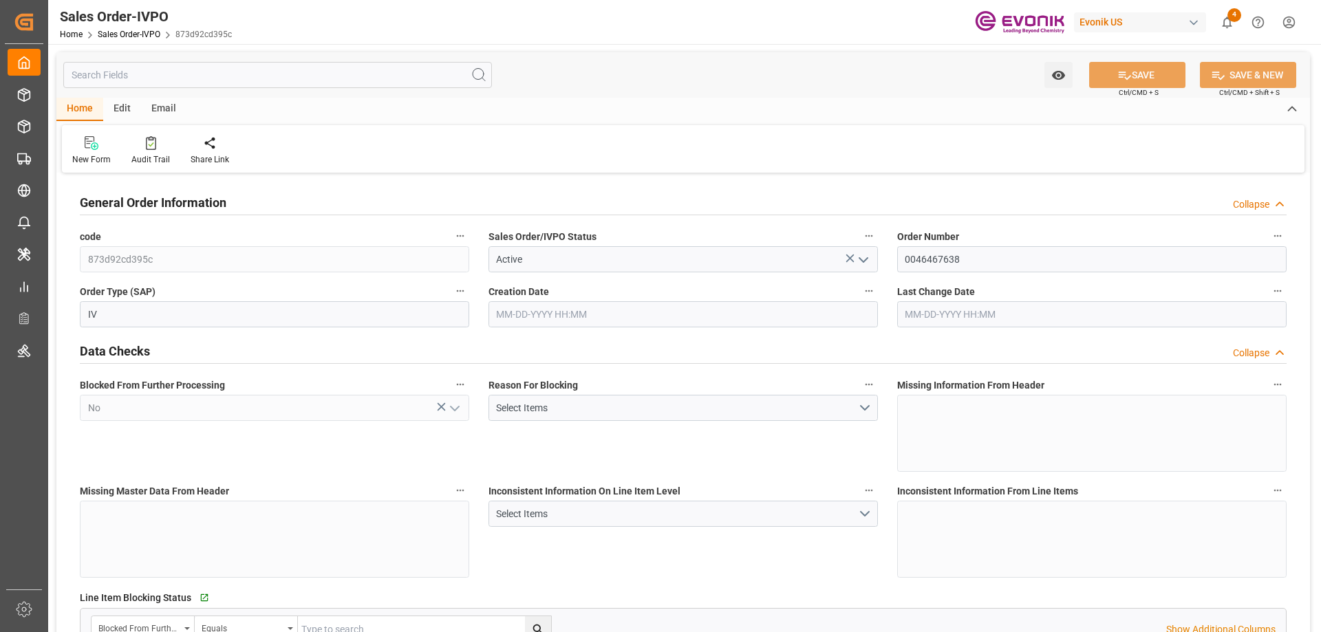
type input "[DATE] 15:34"
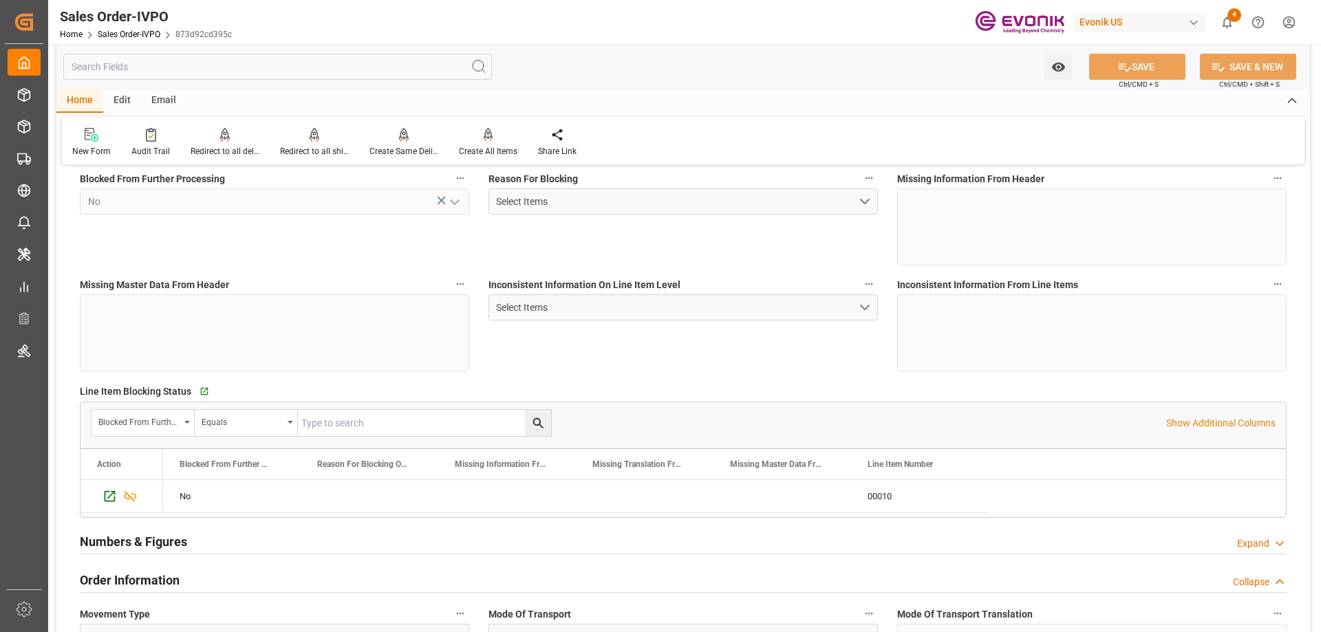
scroll to position [69, 0]
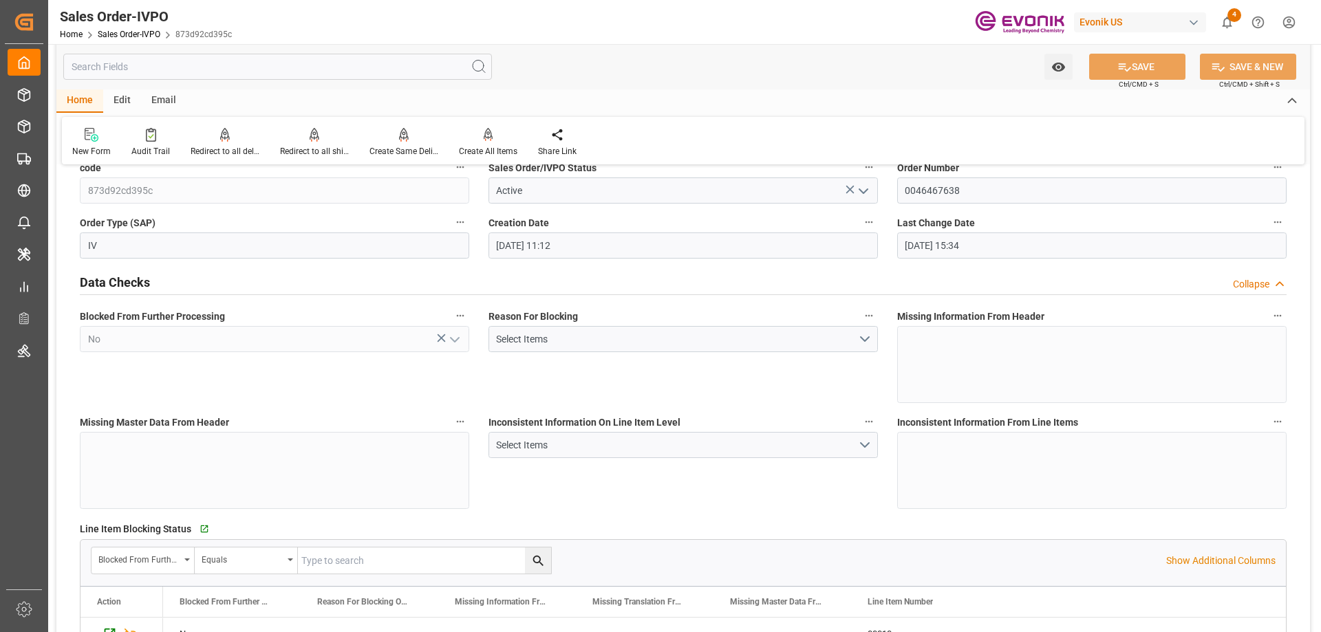
click at [194, 76] on input "text" at bounding box center [277, 67] width 428 height 26
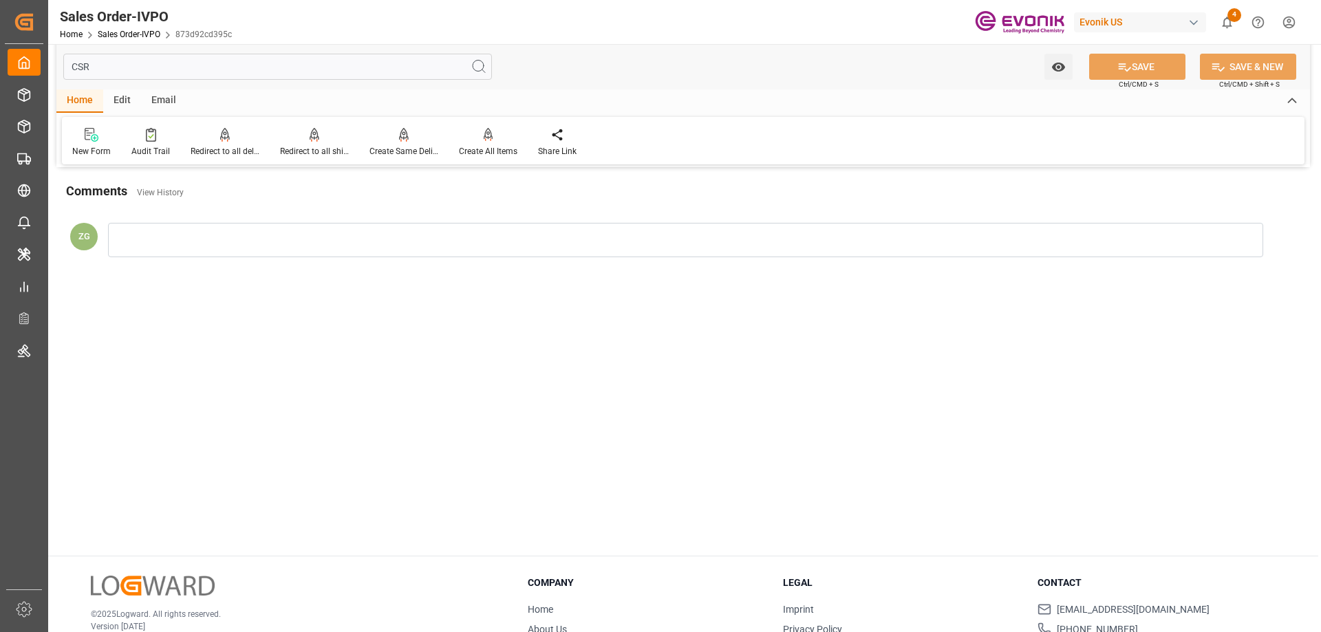
scroll to position [0, 0]
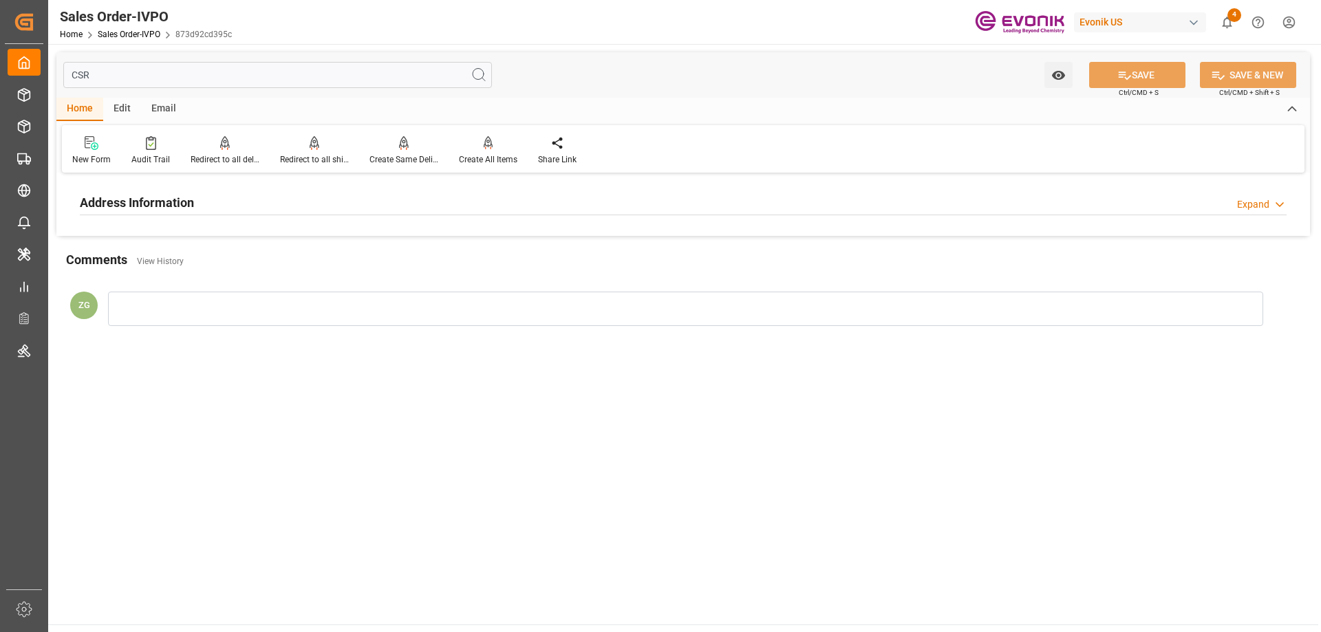
click at [153, 195] on h2 "Address Information" at bounding box center [137, 202] width 114 height 19
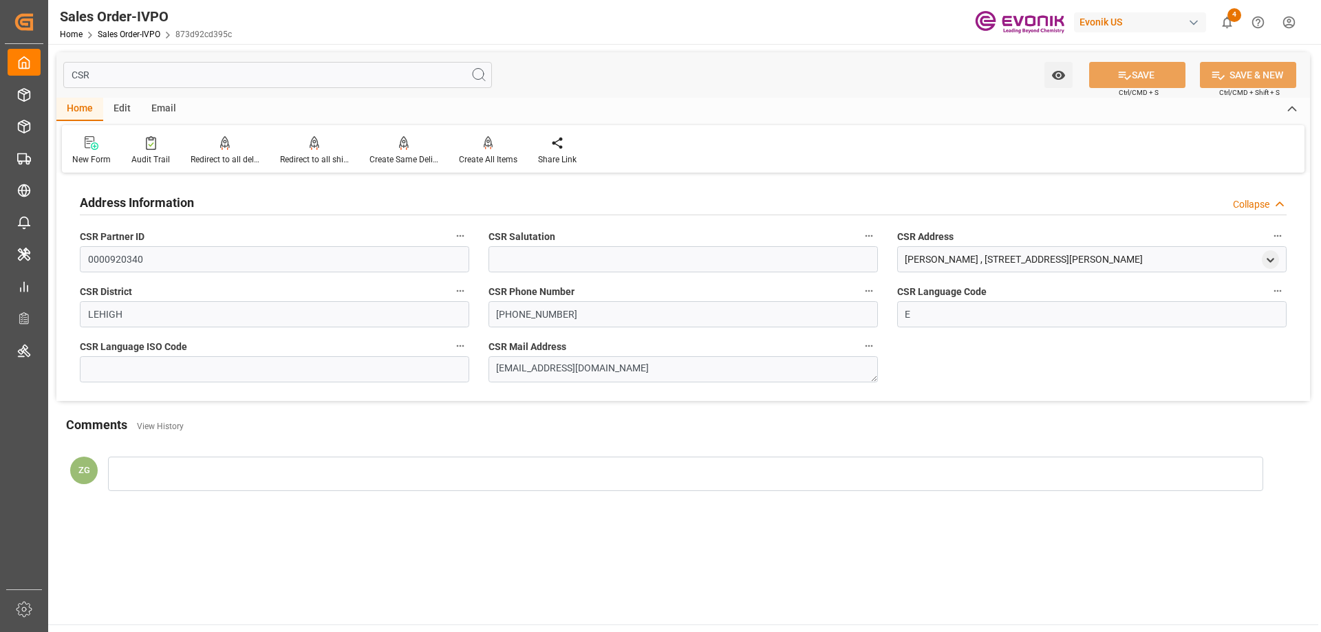
click at [157, 80] on input "CSR" at bounding box center [277, 75] width 428 height 26
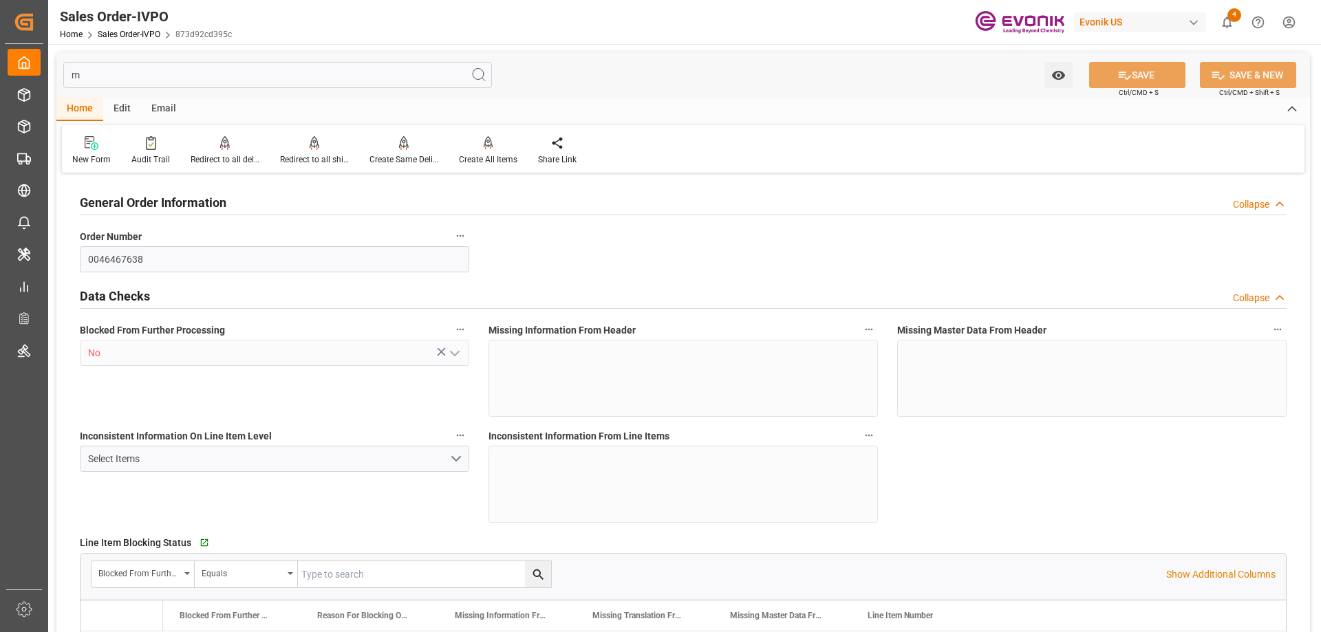
type input "ma"
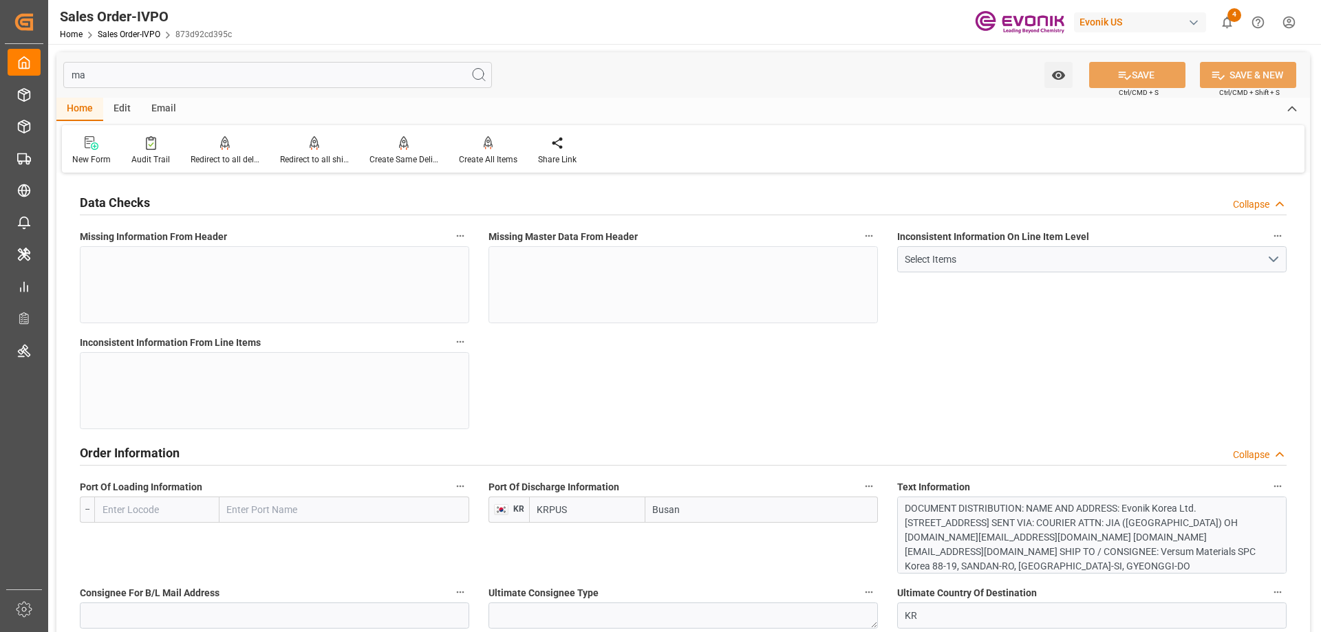
type input "KRPUS"
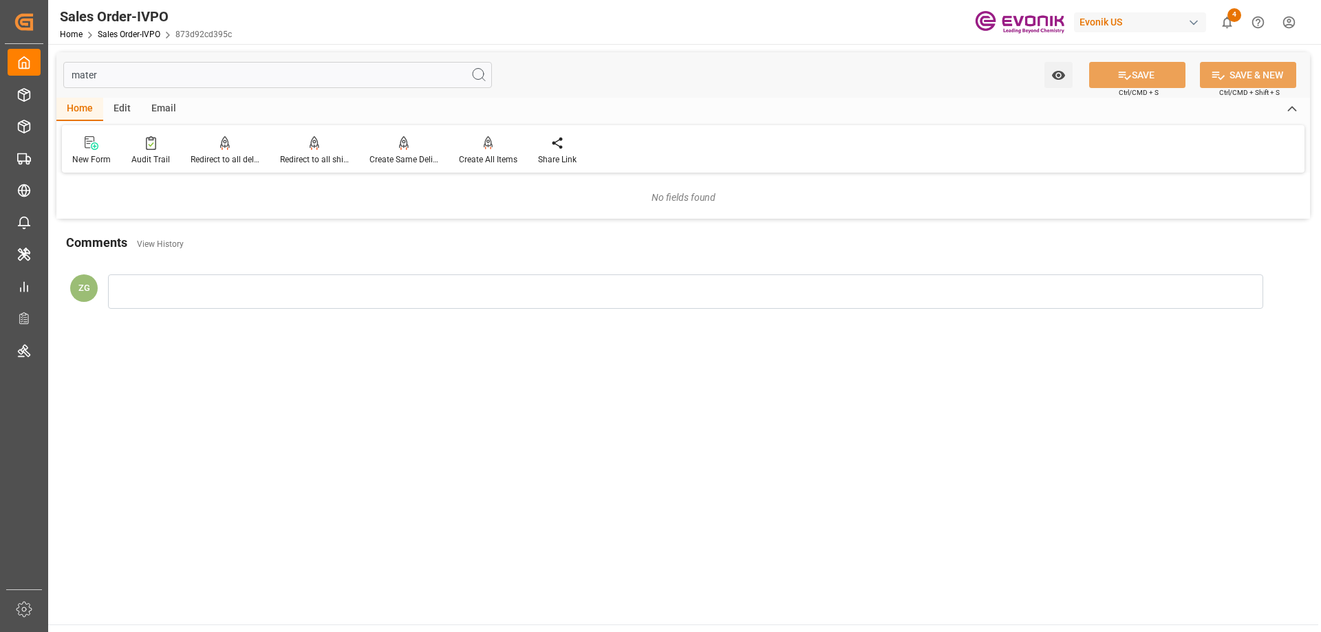
click at [116, 78] on input "mater" at bounding box center [277, 75] width 428 height 26
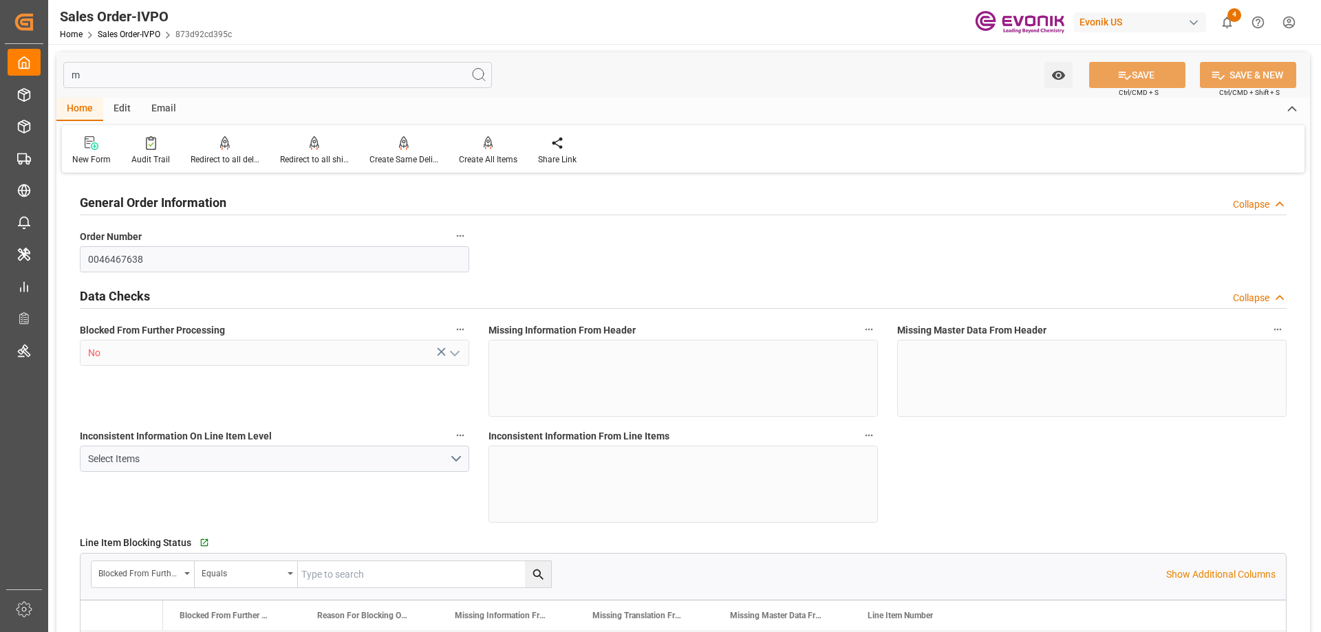
type input "ma"
type input "KRPUS"
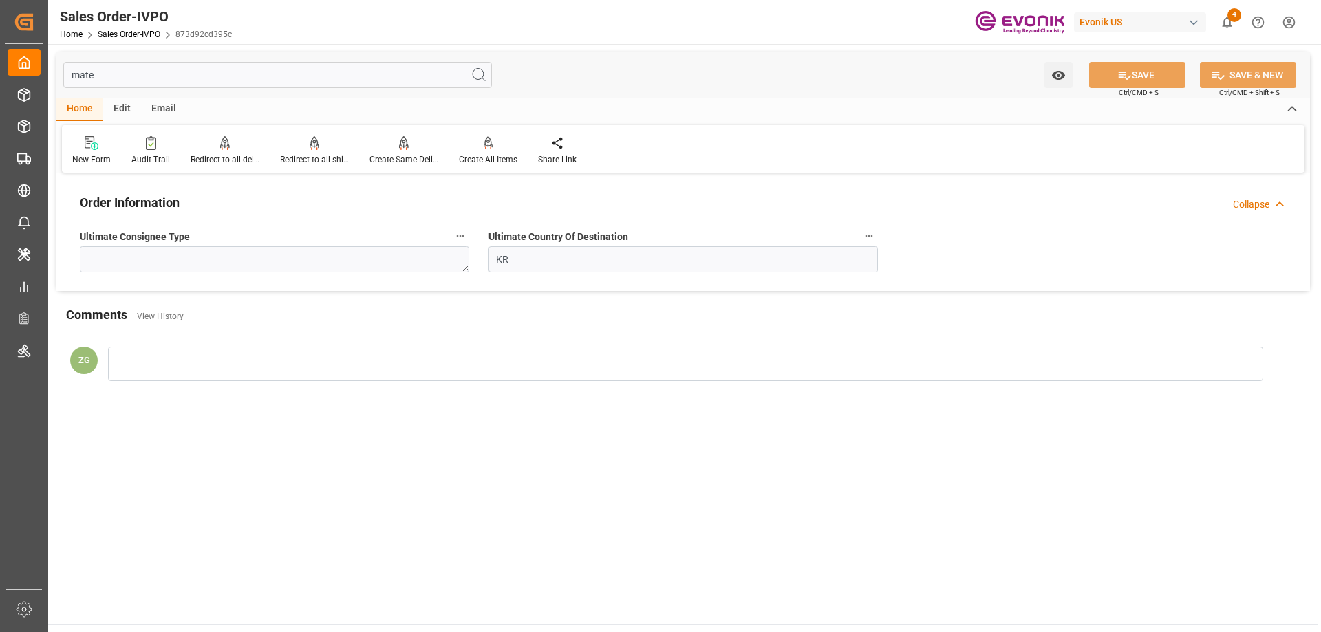
type input "mat"
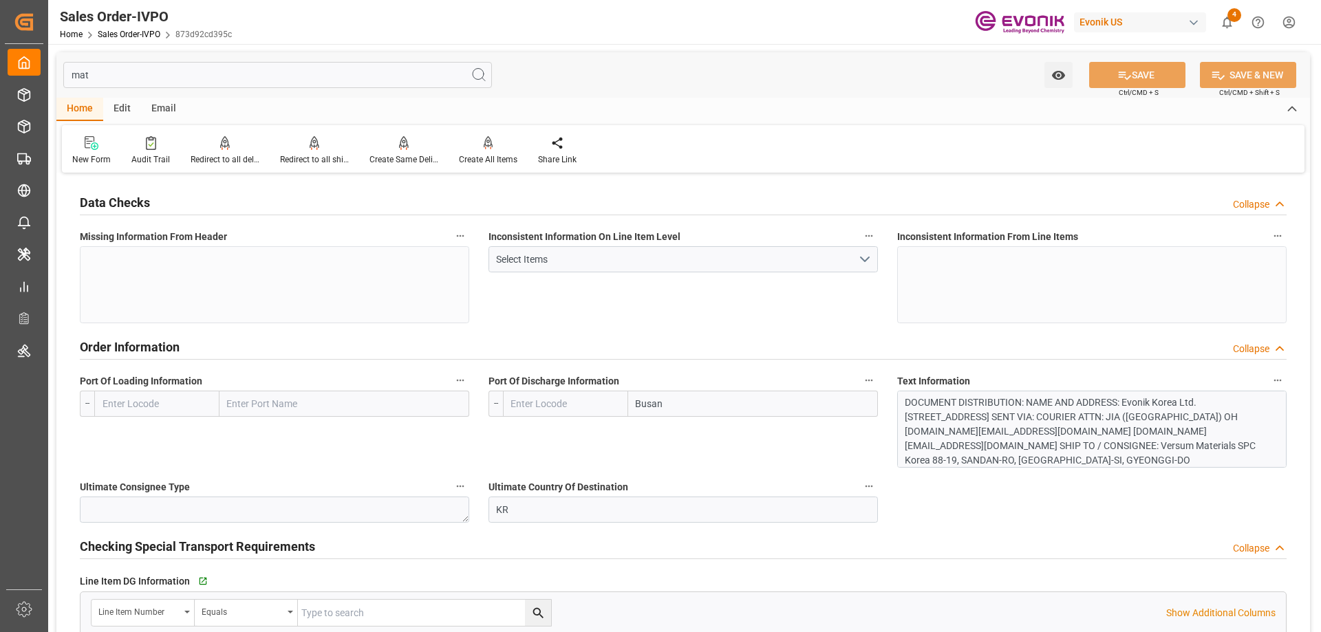
type input "KRPUS"
type input "mat"
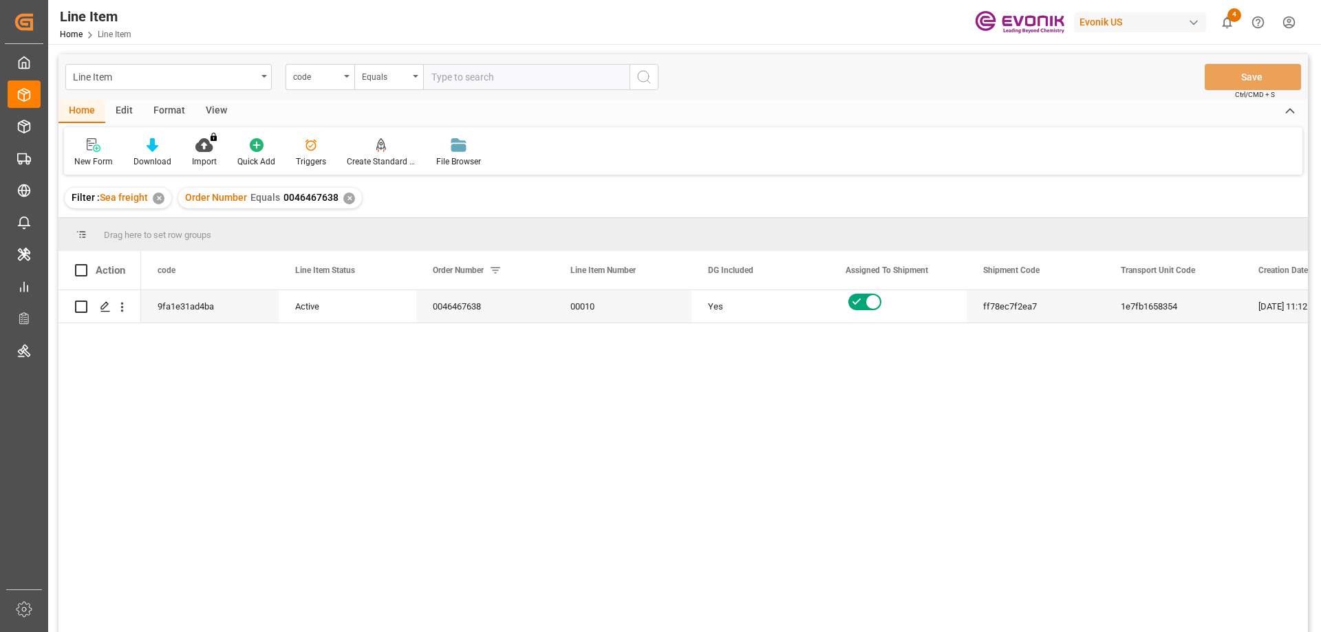
click at [213, 107] on div "View" at bounding box center [216, 111] width 42 height 23
click at [153, 153] on div "Standard Templates" at bounding box center [155, 153] width 89 height 30
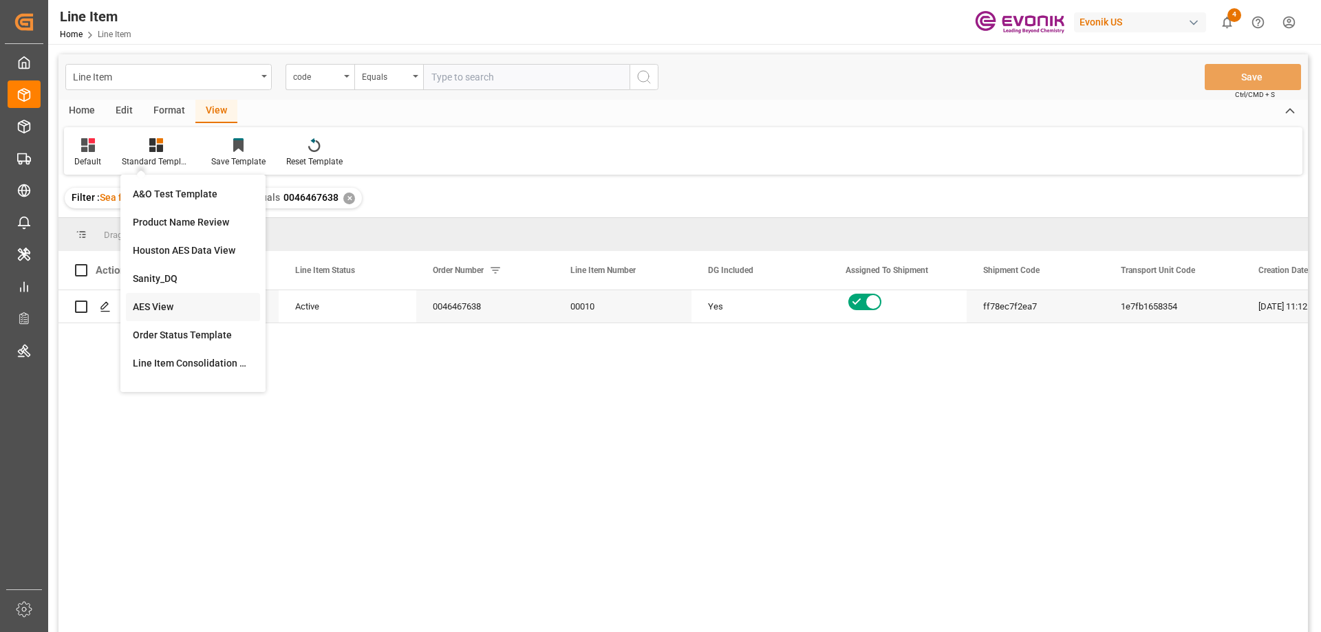
click at [169, 304] on div "AES View" at bounding box center [193, 307] width 120 height 14
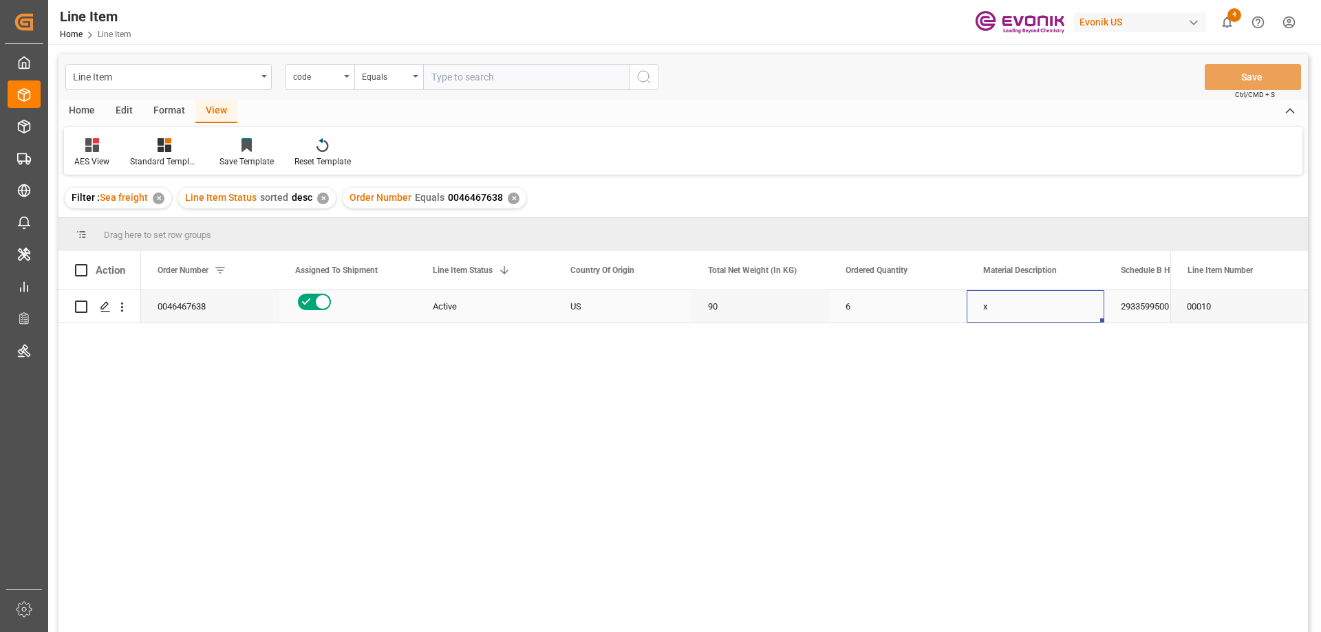
click at [973, 301] on div "x" at bounding box center [1035, 306] width 138 height 32
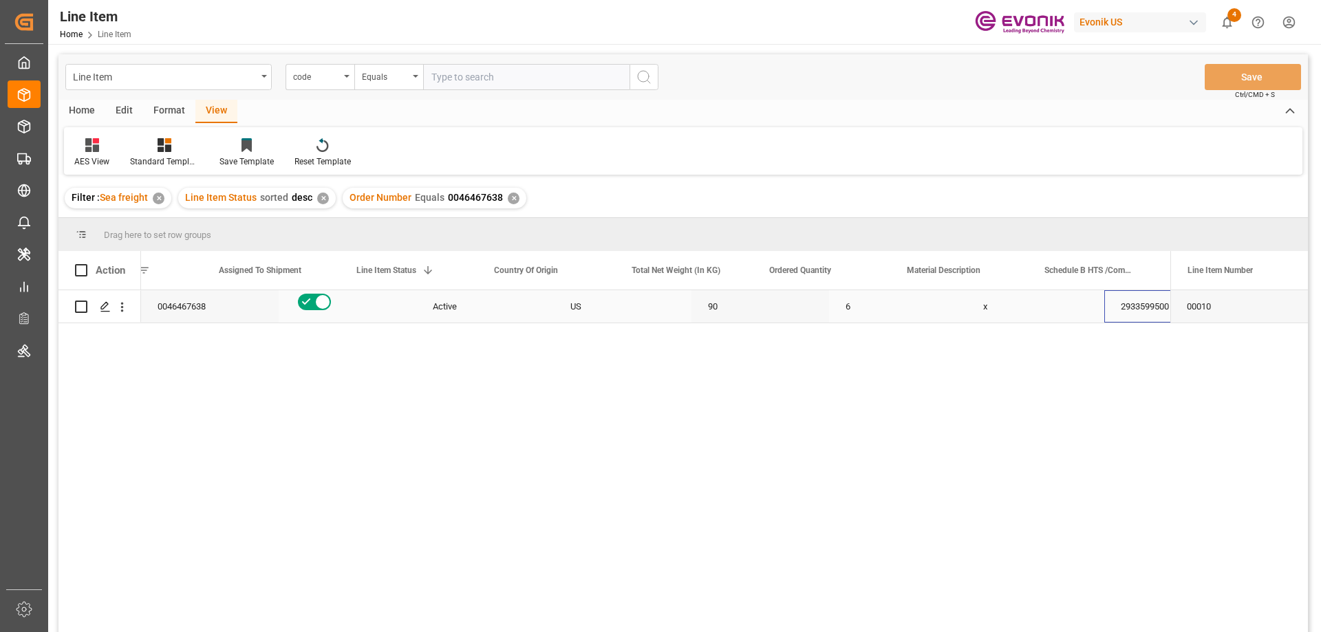
scroll to position [0, 76]
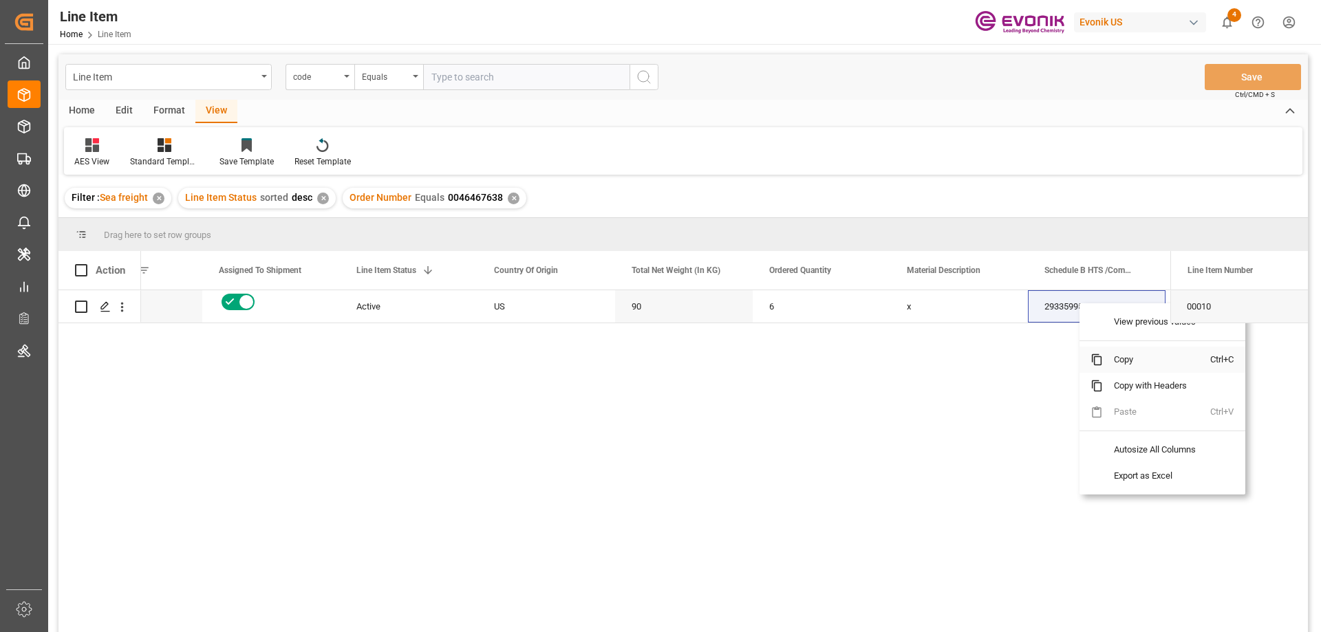
click at [1125, 357] on span "Copy" at bounding box center [1156, 360] width 107 height 26
